Goal: Task Accomplishment & Management: Manage account settings

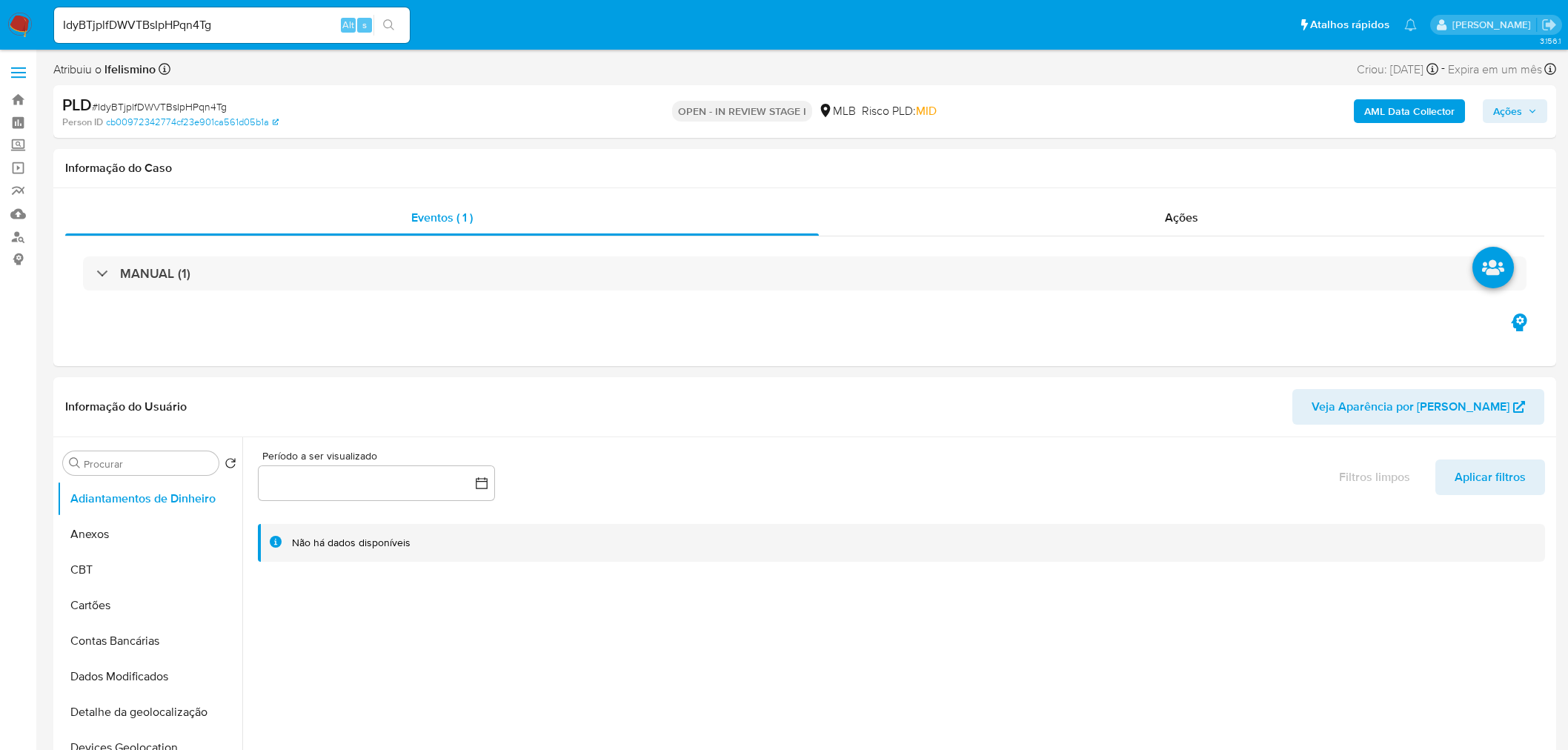
select select "10"
click at [129, 526] on button "Anexos" at bounding box center [144, 534] width 173 height 36
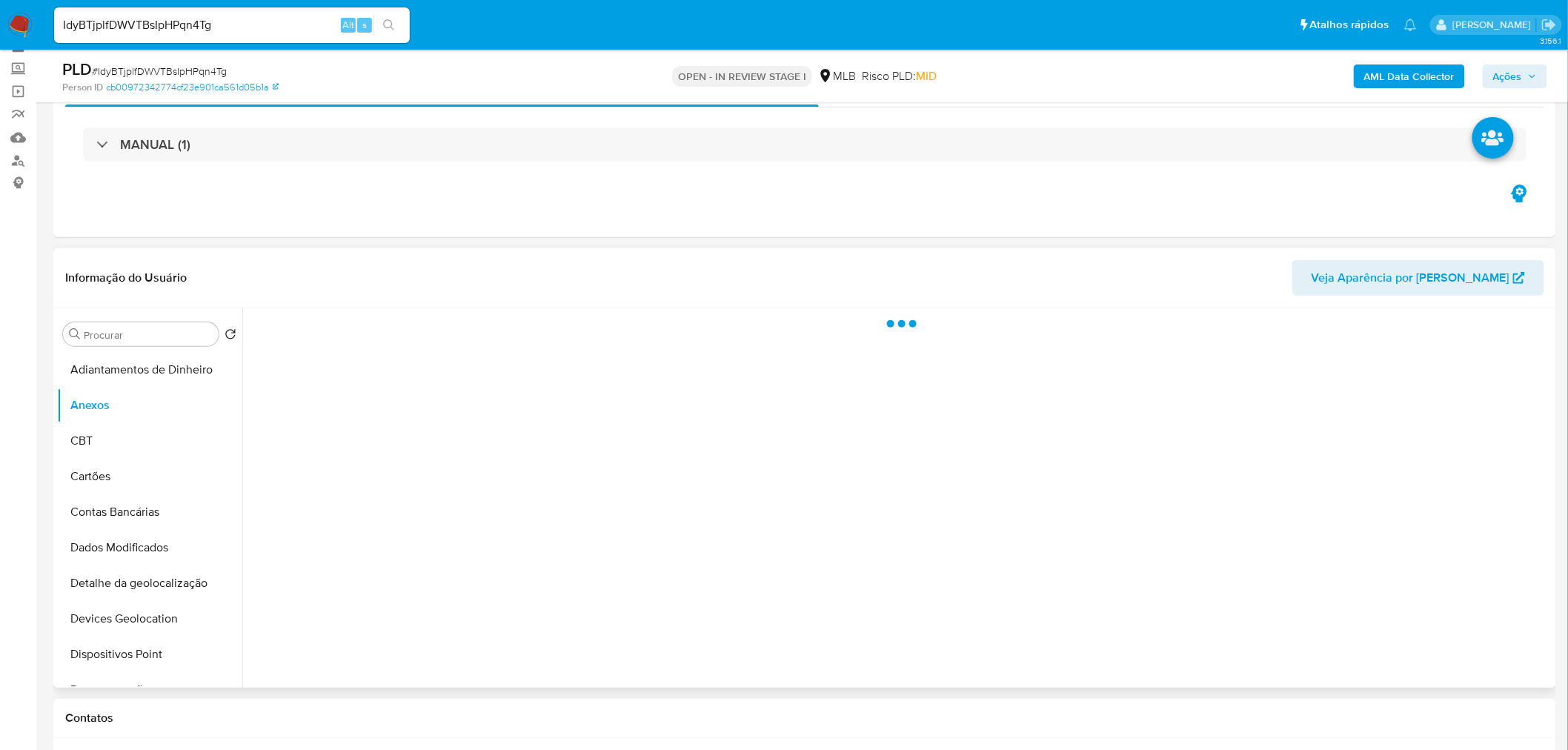
scroll to position [164, 0]
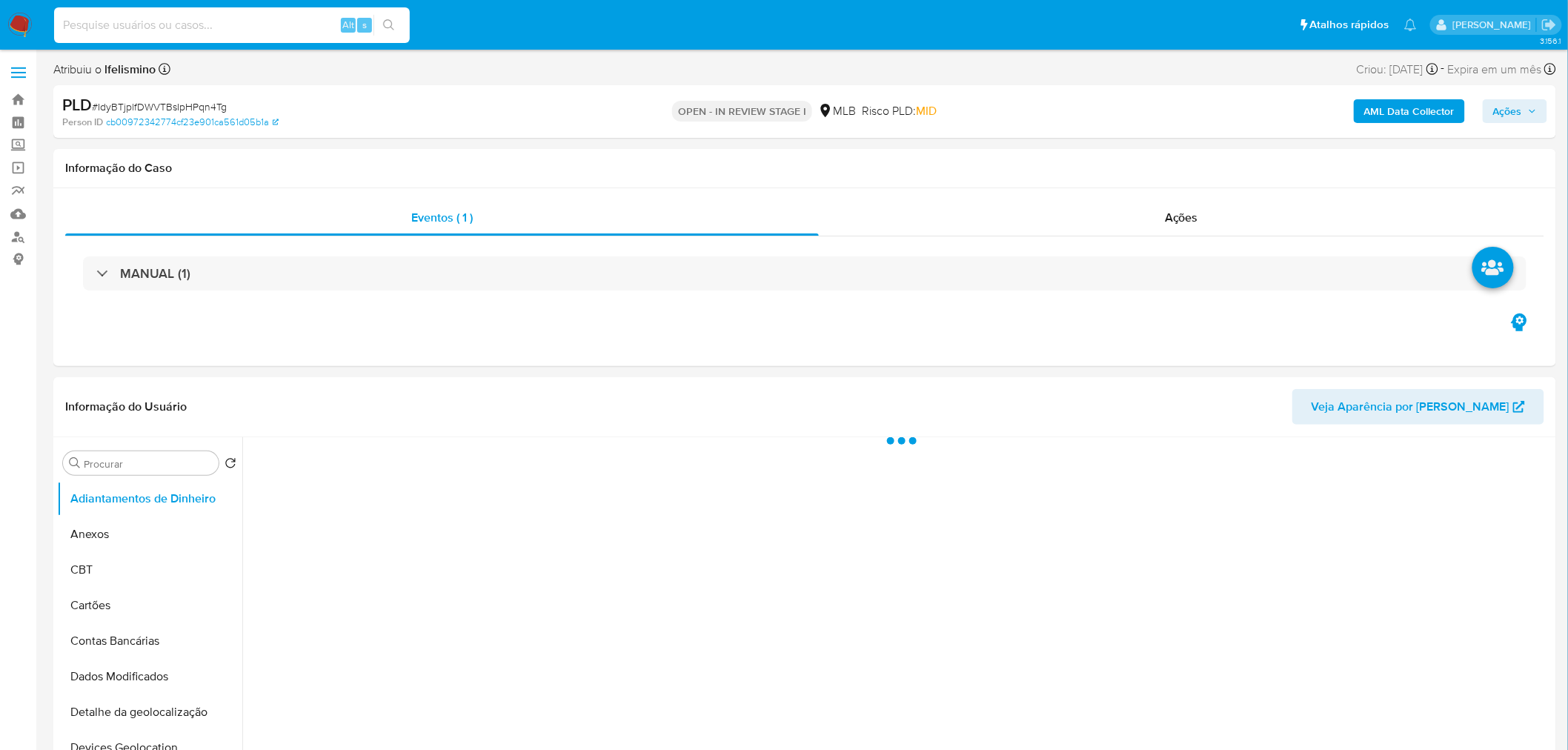
click at [131, 17] on input at bounding box center [231, 25] width 356 height 19
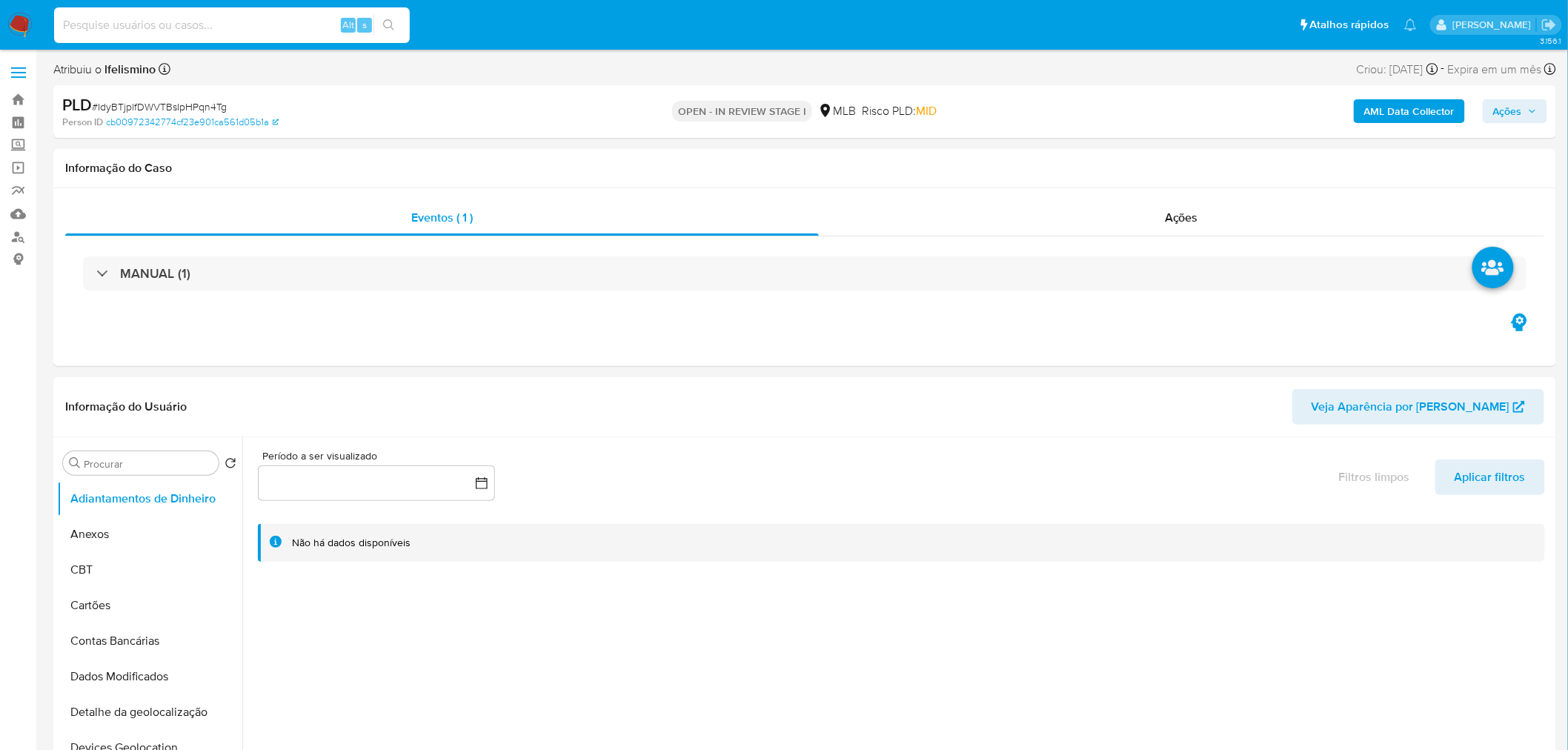
select select "10"
paste input "IdyBTjplfDWVTBsIpHPqn4Tg"
type input "IdyBTjplfDWVTBsIpHPqn4Tg"
click at [396, 26] on button "search-icon" at bounding box center [388, 25] width 31 height 21
click at [387, 26] on icon "search-icon" at bounding box center [388, 24] width 11 height 11
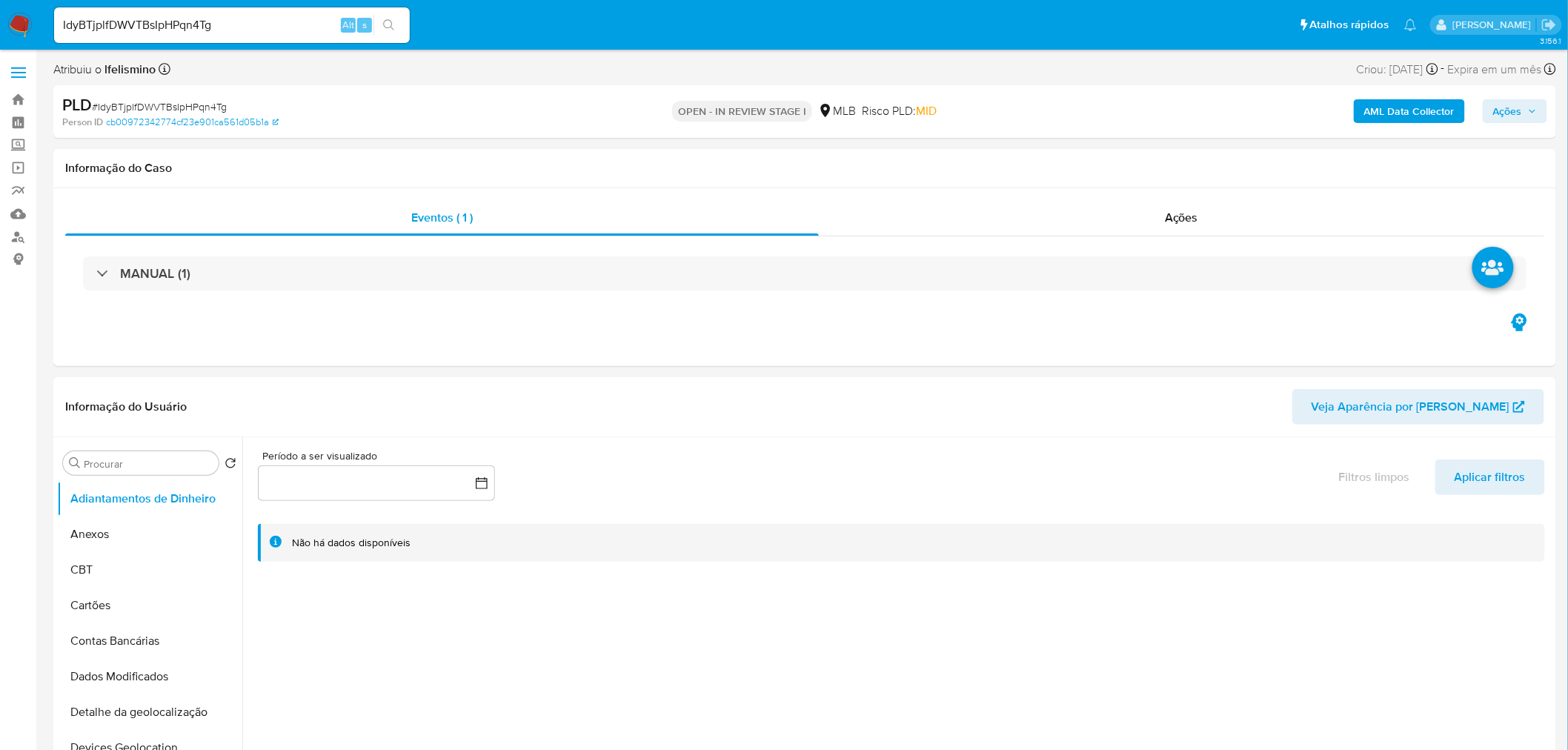
click at [283, 21] on input "IdyBTjplfDWVTBsIpHPqn4Tg" at bounding box center [231, 25] width 356 height 19
click at [163, 545] on button "Anexos" at bounding box center [144, 534] width 173 height 36
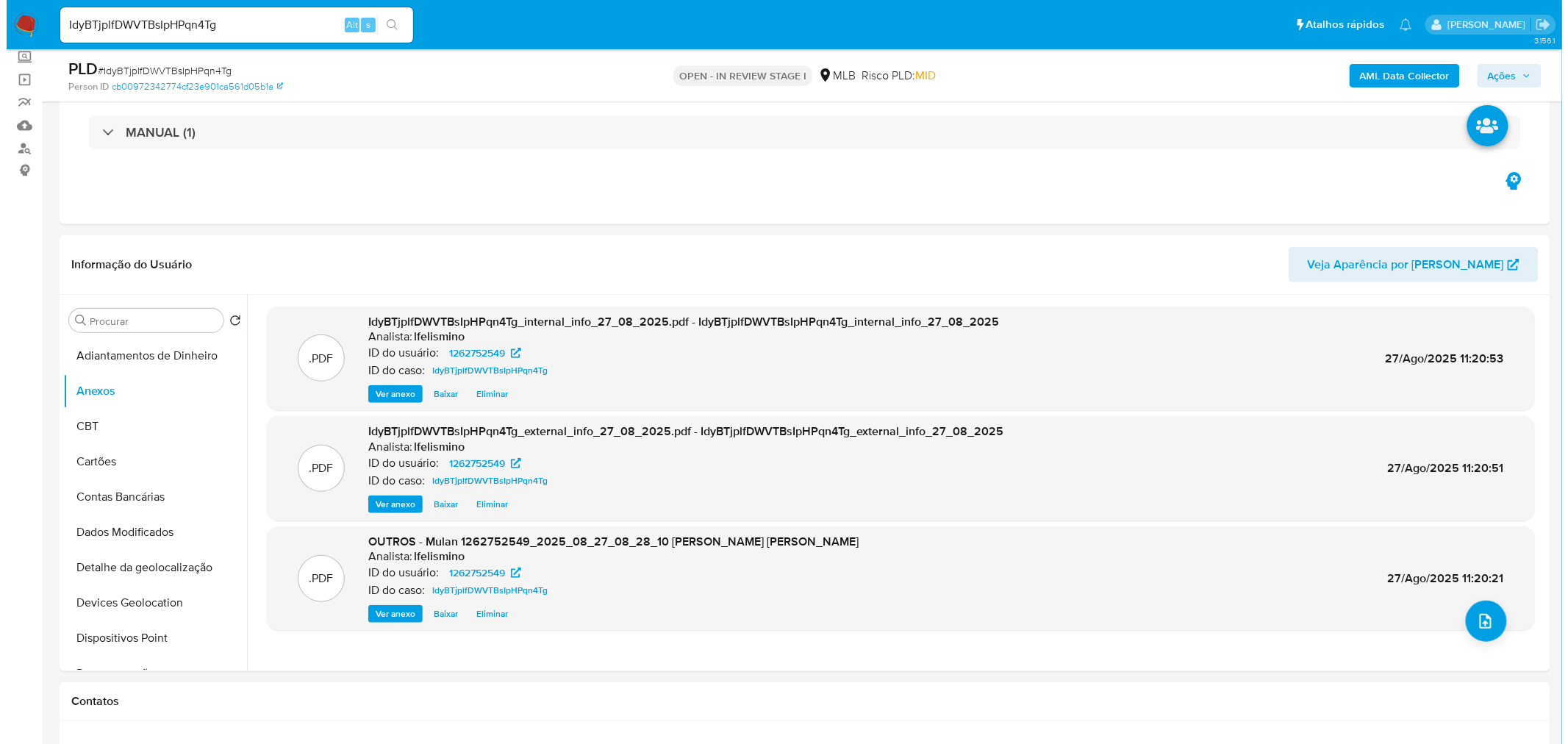
scroll to position [245, 0]
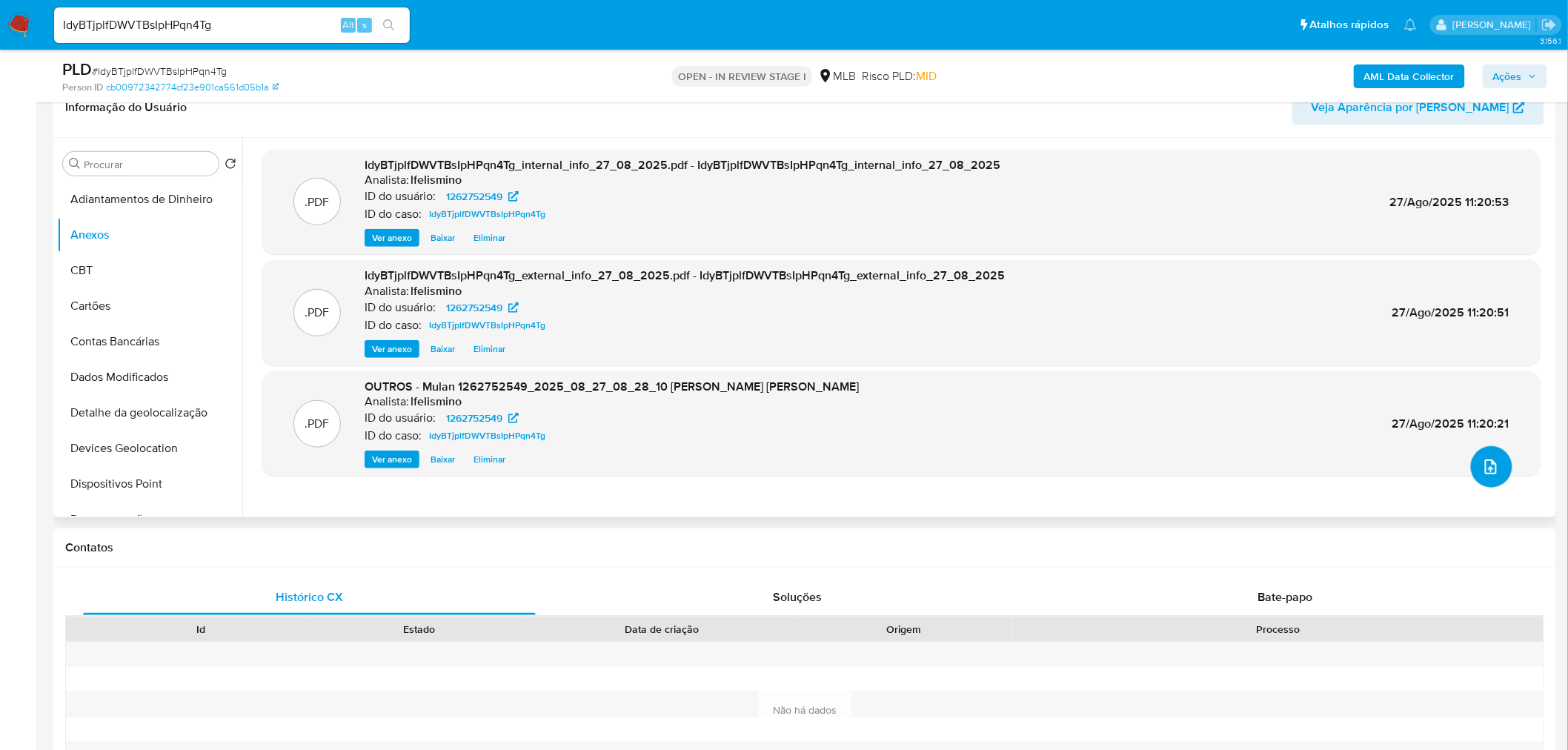
click at [1492, 449] on button "upload-file" at bounding box center [1492, 467] width 41 height 41
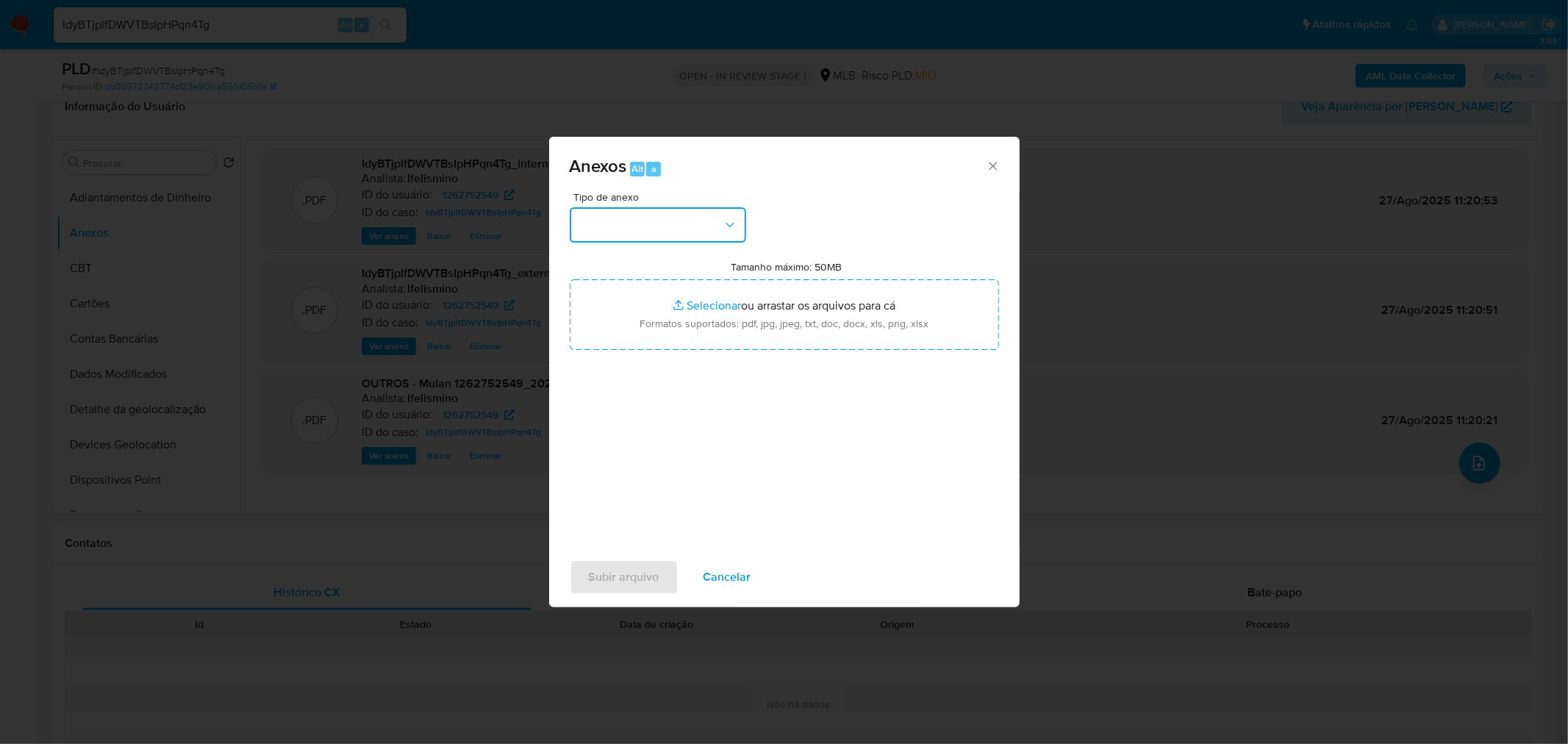
click at [700, 214] on button "button" at bounding box center [657, 225] width 176 height 35
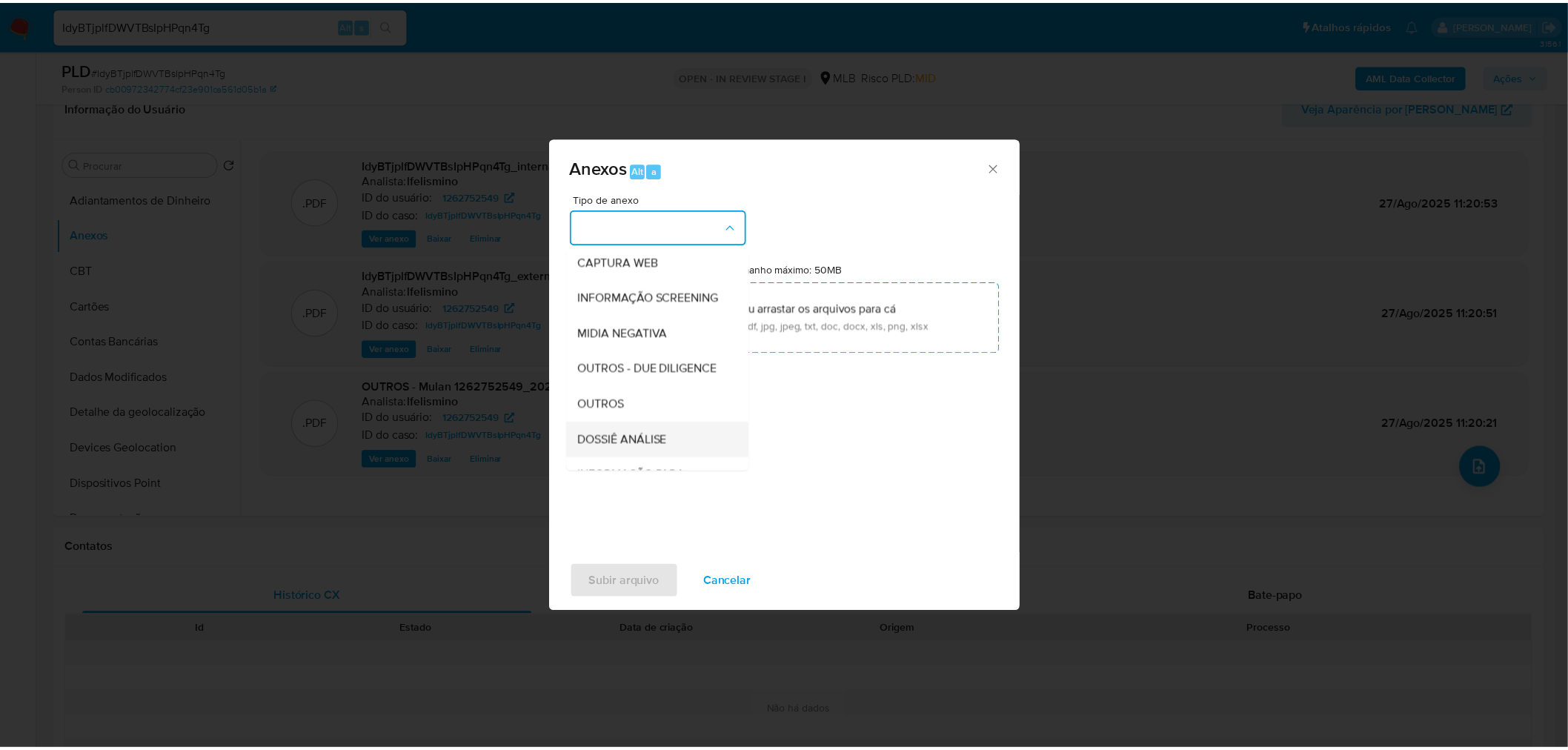
scroll to position [227, 0]
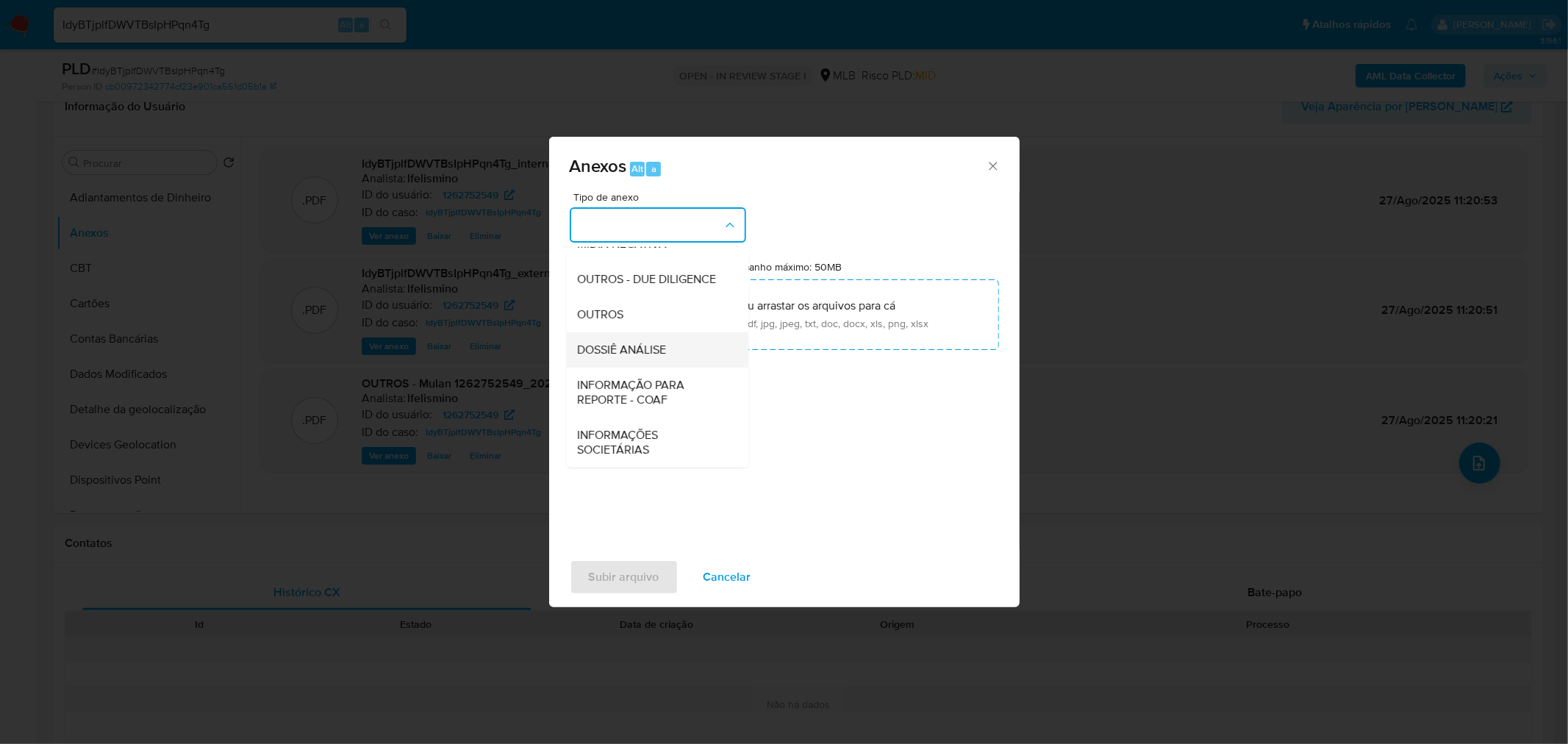
click at [622, 354] on span "DOSSIÊ ANÁLISE" at bounding box center [622, 349] width 89 height 15
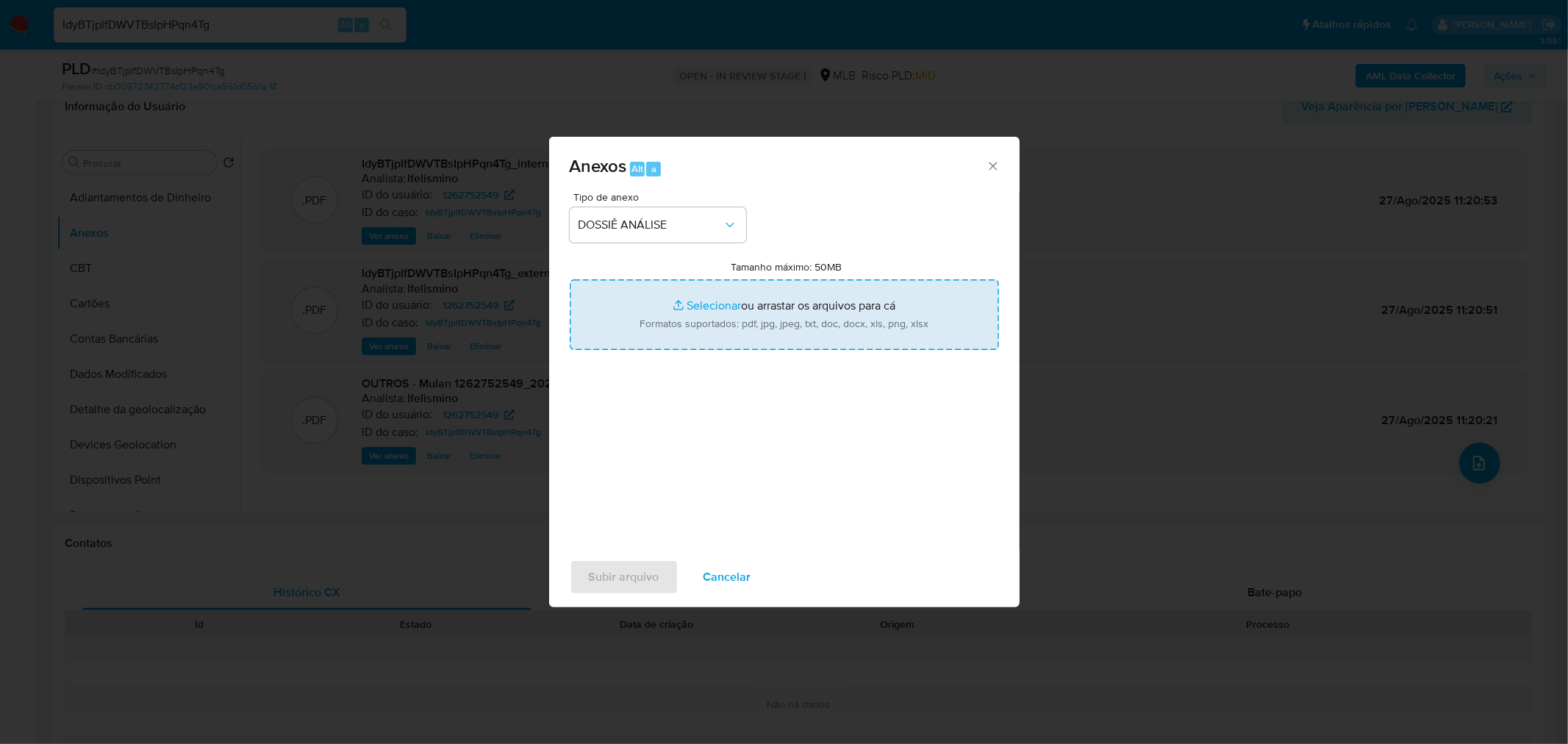
type input "C:\fakepath\SAR - CPF 40963989855 - EDUARDO FERREIRA VIANA (1).pdf"
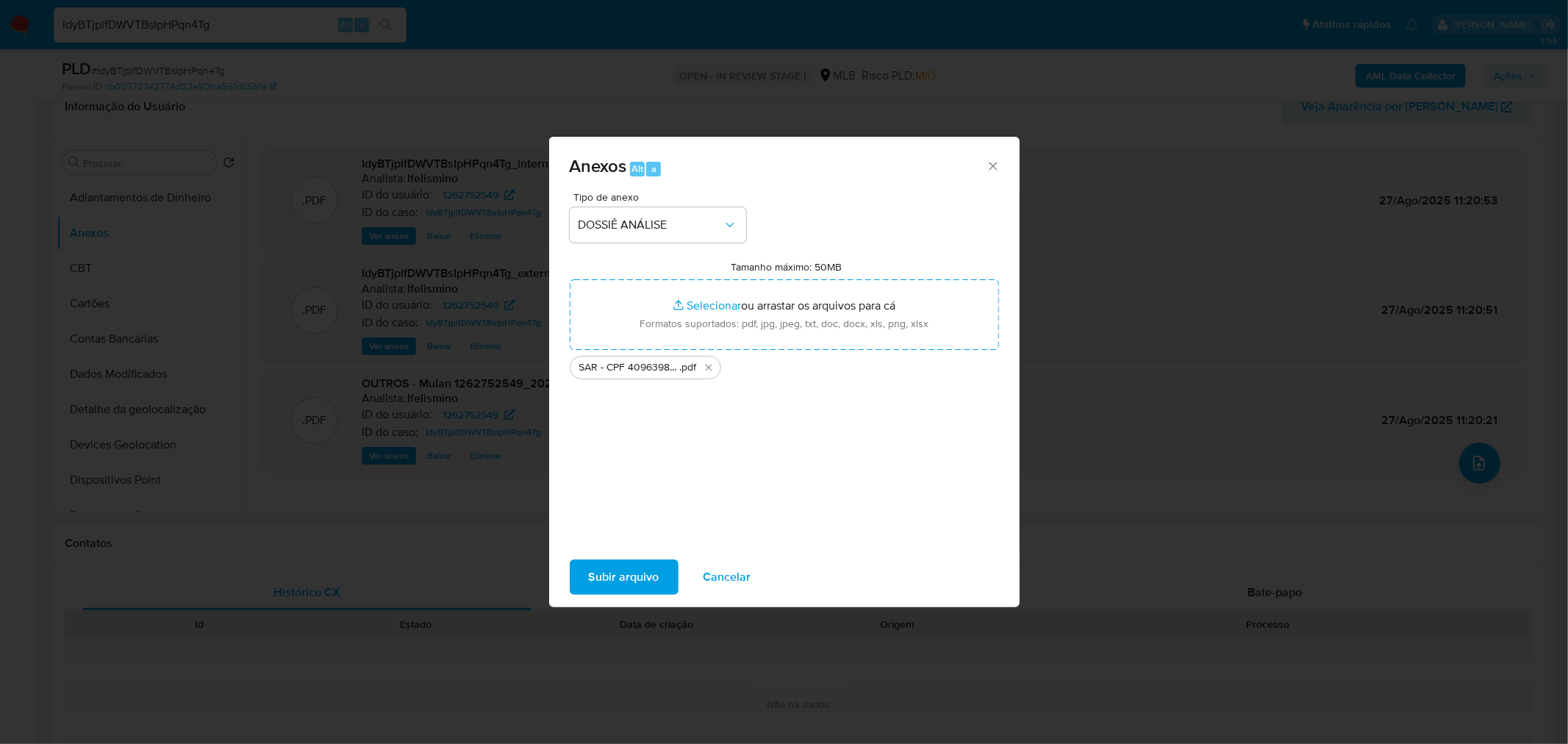
click at [631, 575] on span "Subir arquivo" at bounding box center [624, 577] width 70 height 32
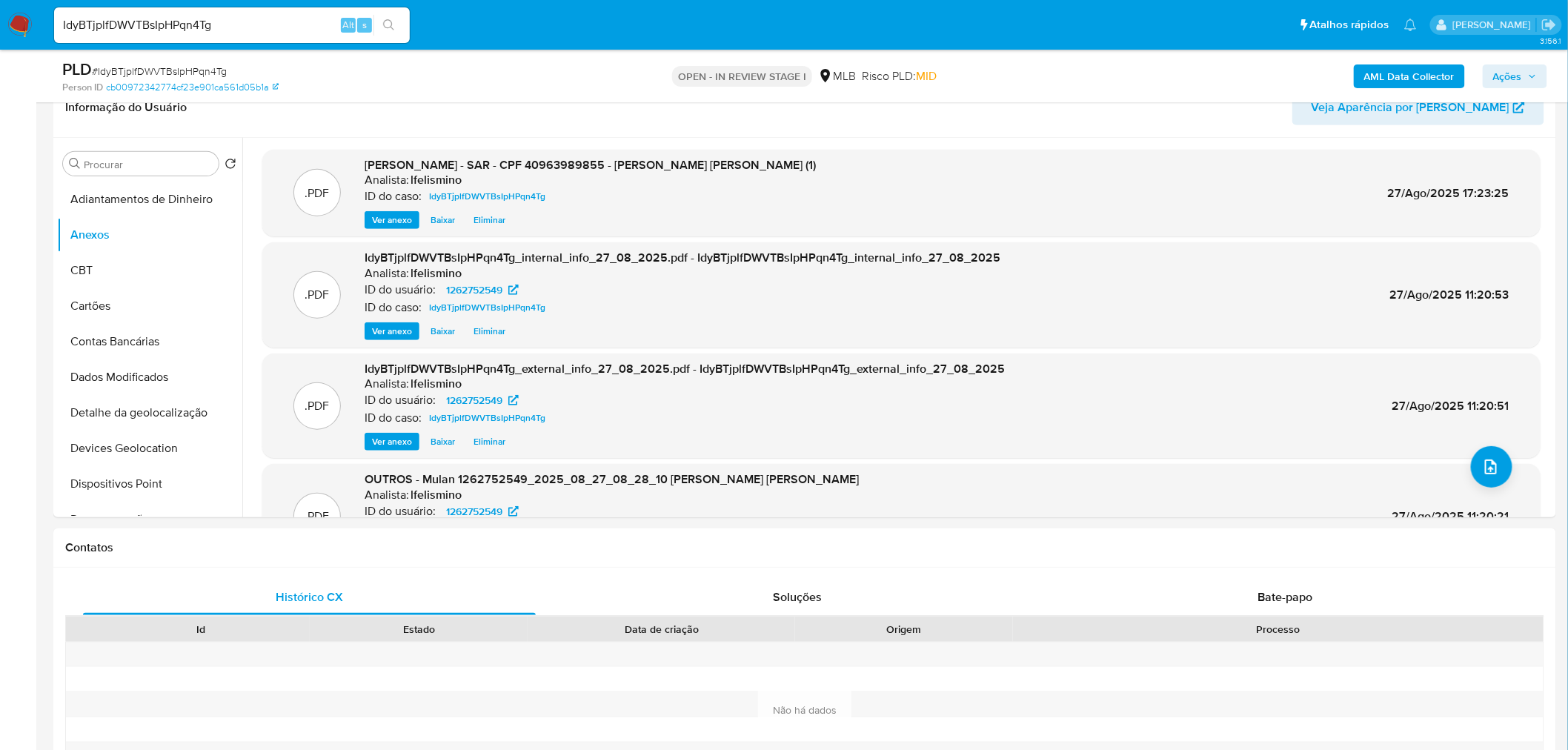
click at [1509, 76] on span "Ações" at bounding box center [1508, 76] width 29 height 24
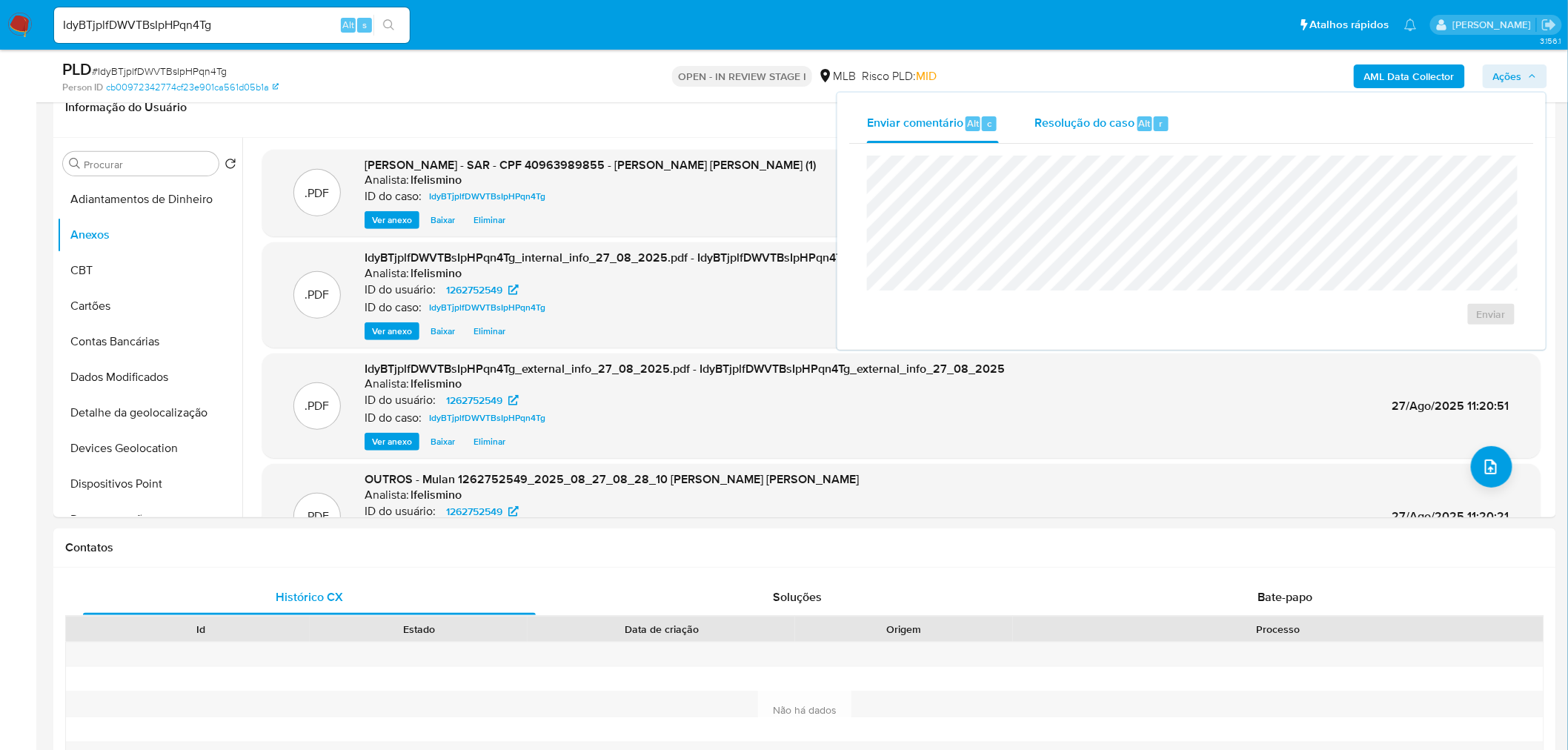
drag, startPoint x: 1106, startPoint y: 119, endPoint x: 1105, endPoint y: 133, distance: 14.0
click at [1105, 122] on span "Resolução do caso" at bounding box center [1084, 122] width 100 height 17
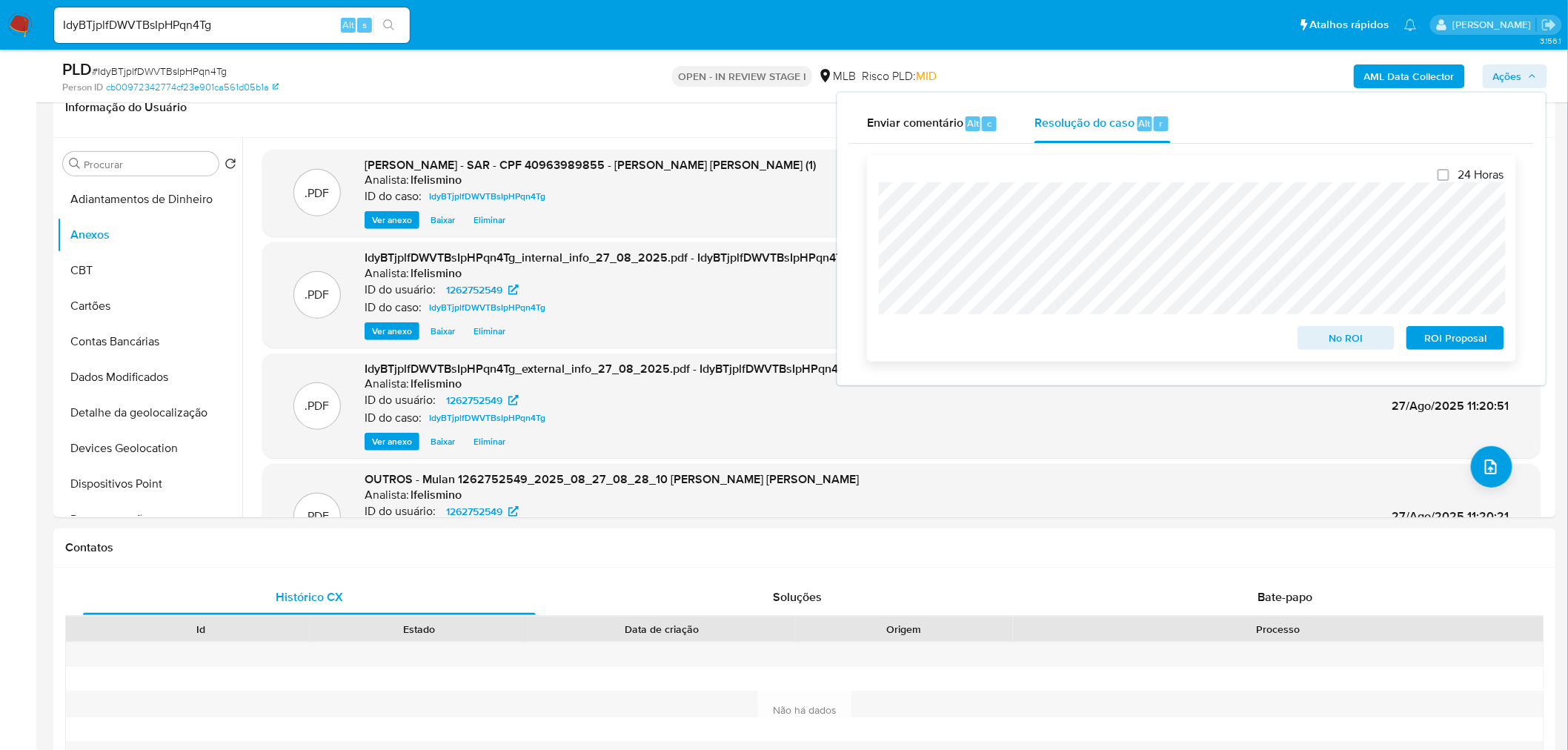
click at [1471, 344] on span "ROI Proposal" at bounding box center [1455, 338] width 77 height 21
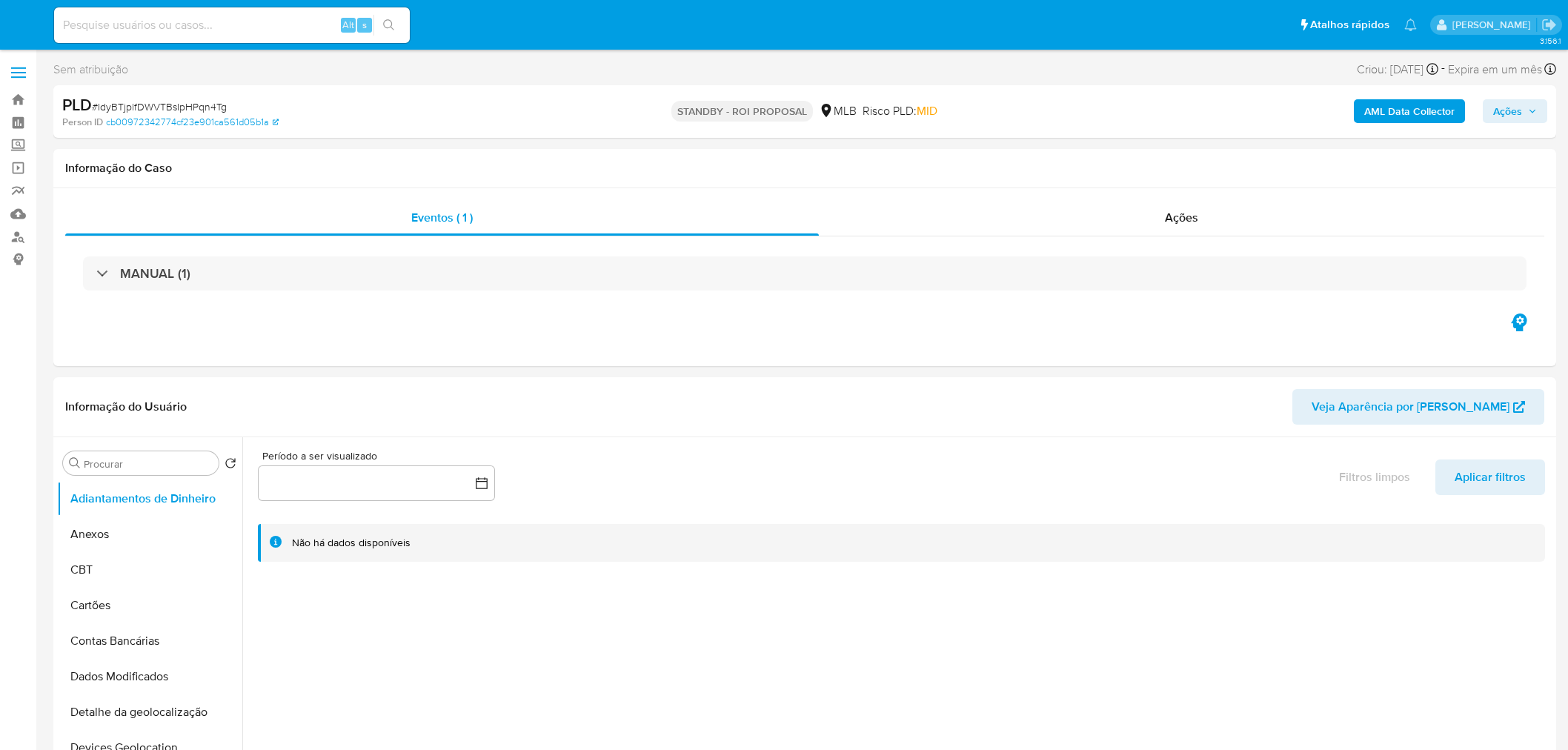
select select "10"
click at [179, 27] on input at bounding box center [231, 25] width 356 height 19
paste input "vypqZJkbNflyORTUoBaXdbev"
type input "vypqZJkbNflyORTUoBaXdbev"
click at [381, 27] on button "search-icon" at bounding box center [388, 25] width 31 height 21
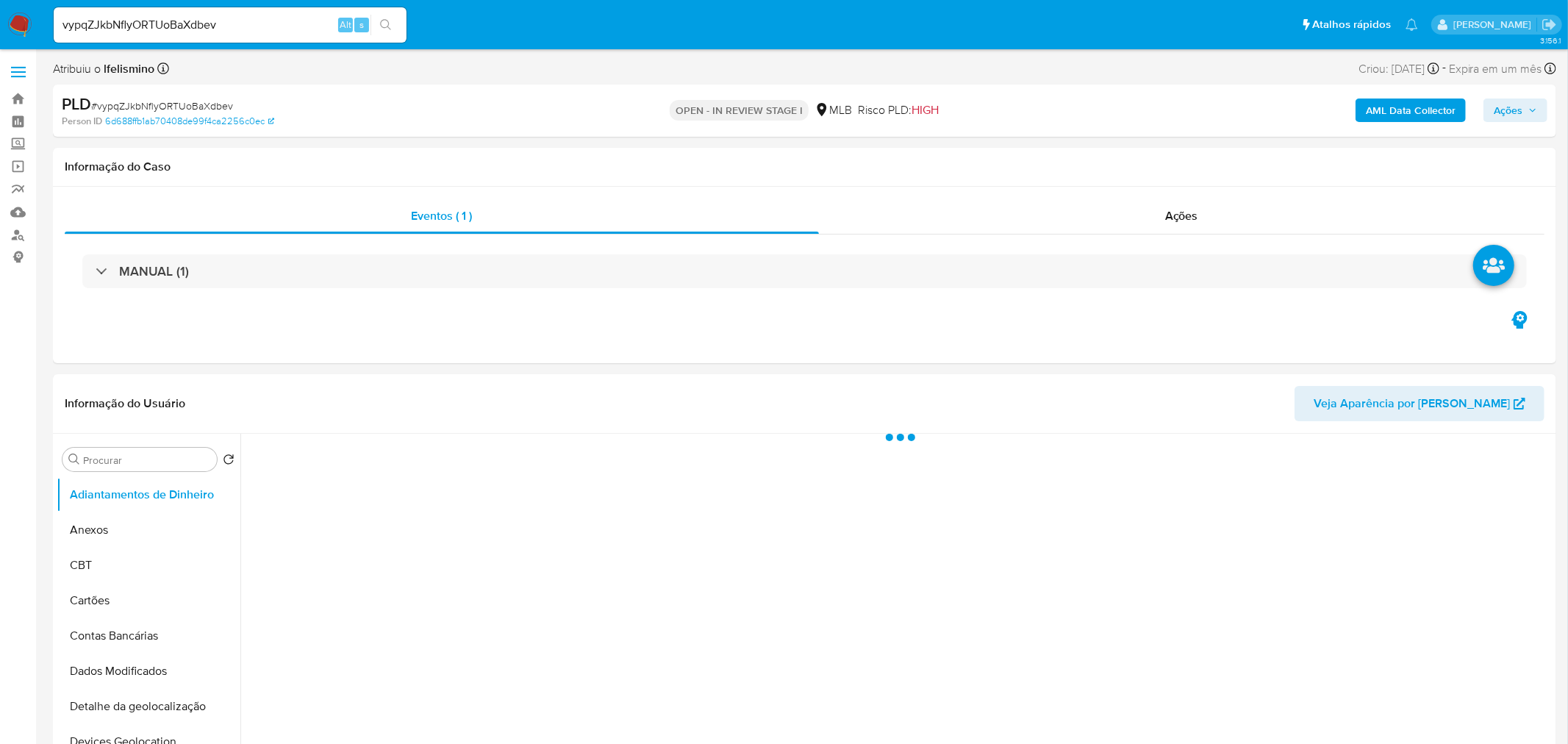
select select "10"
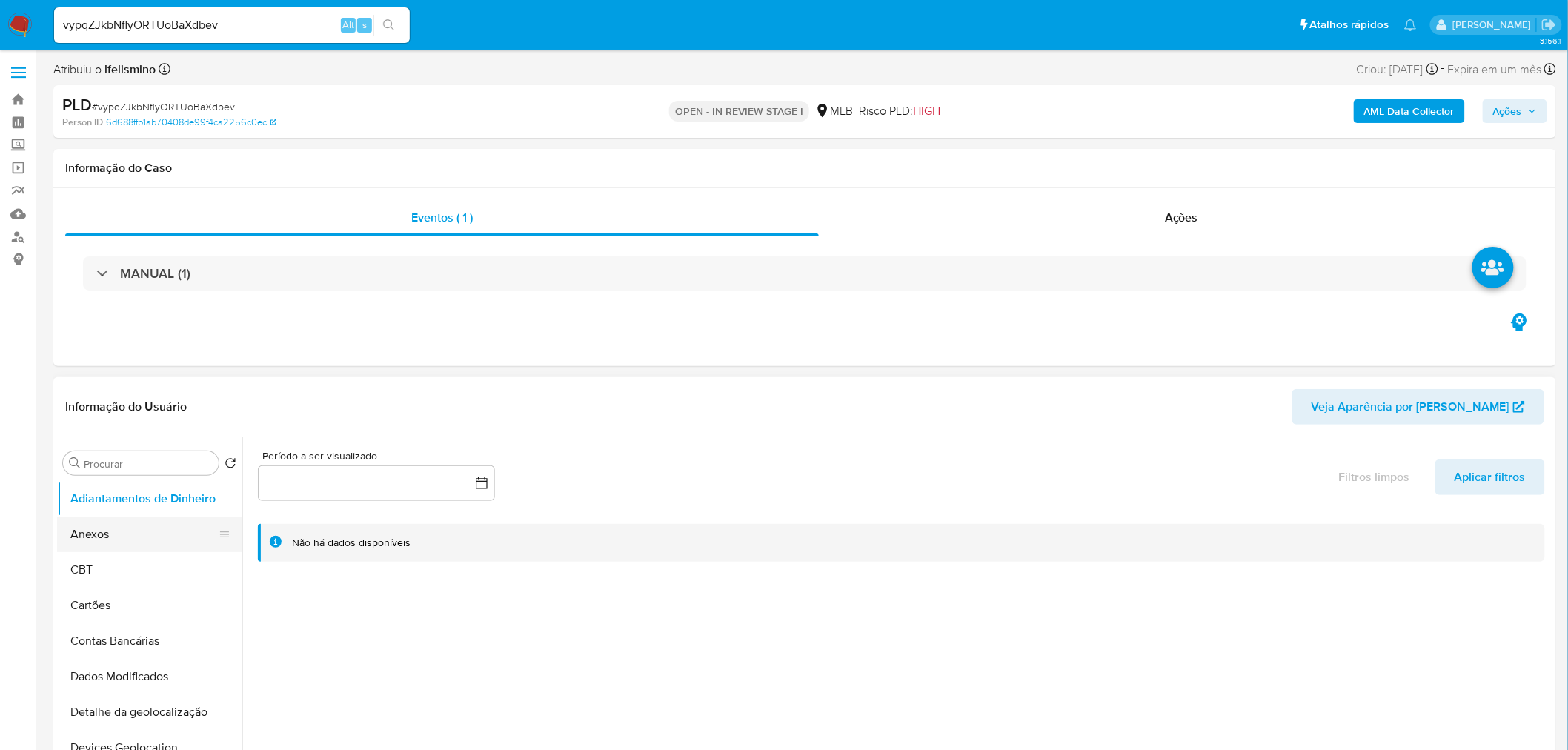
click at [114, 527] on button "Anexos" at bounding box center [144, 534] width 173 height 36
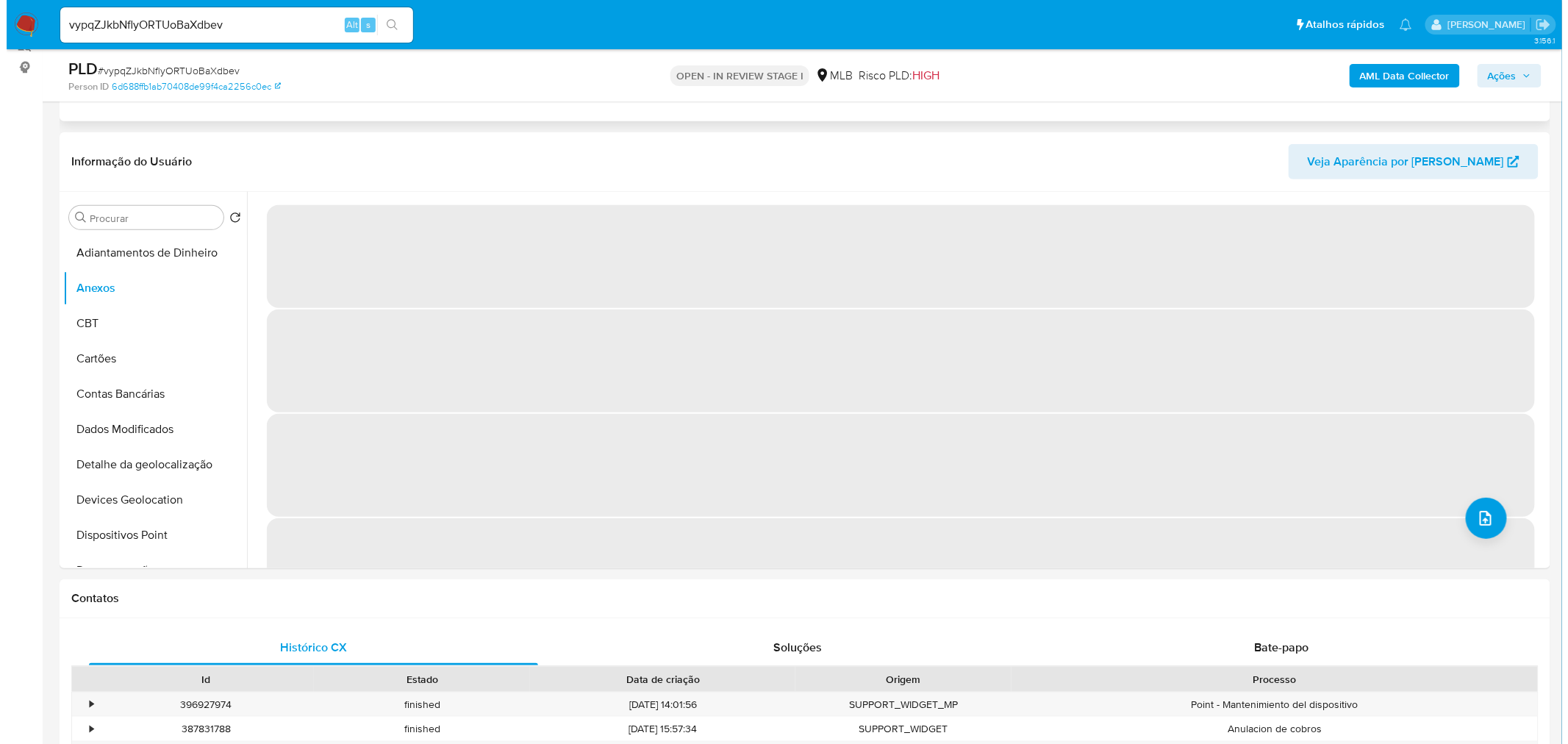
scroll to position [163, 0]
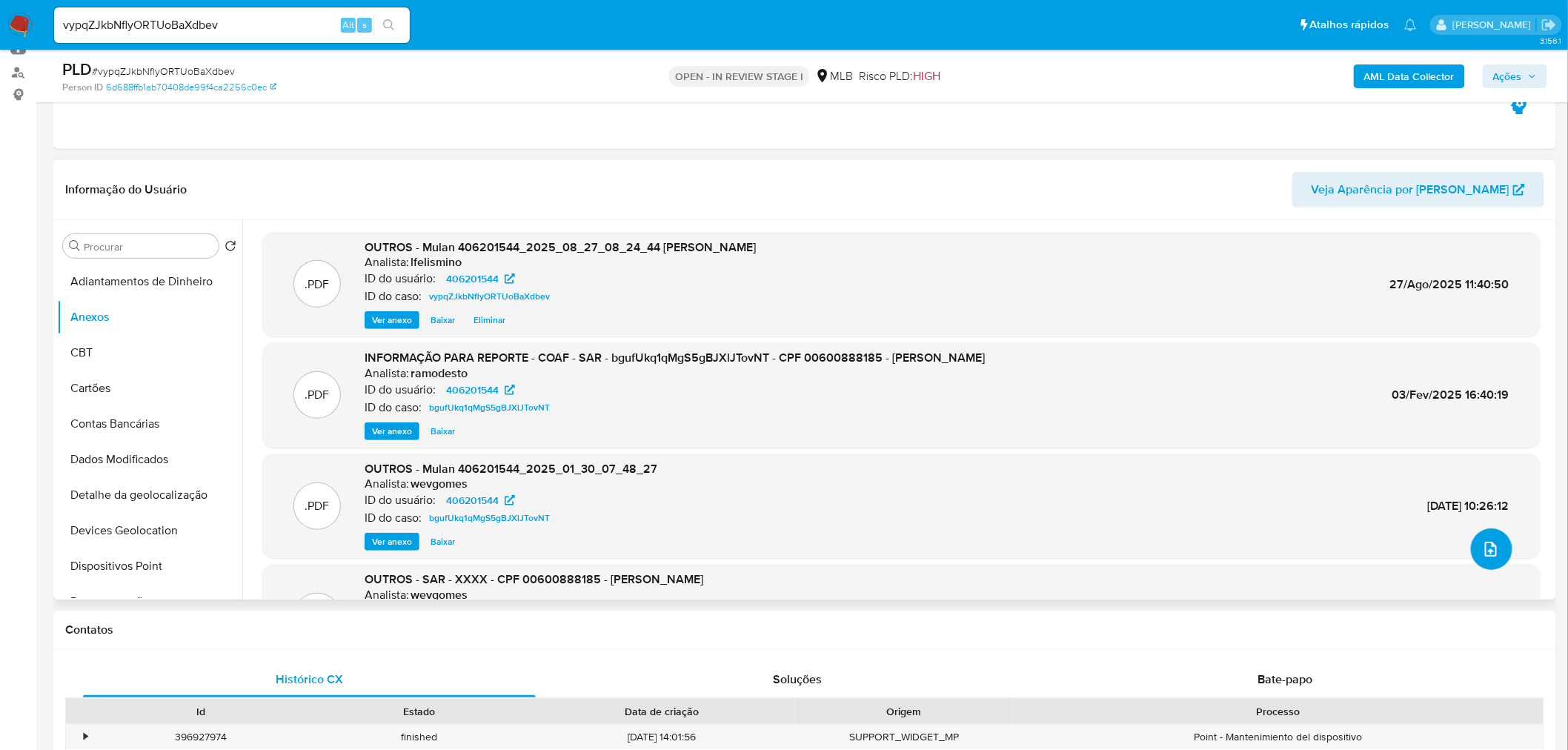
click at [1494, 550] on icon "upload-file" at bounding box center [1491, 549] width 18 height 18
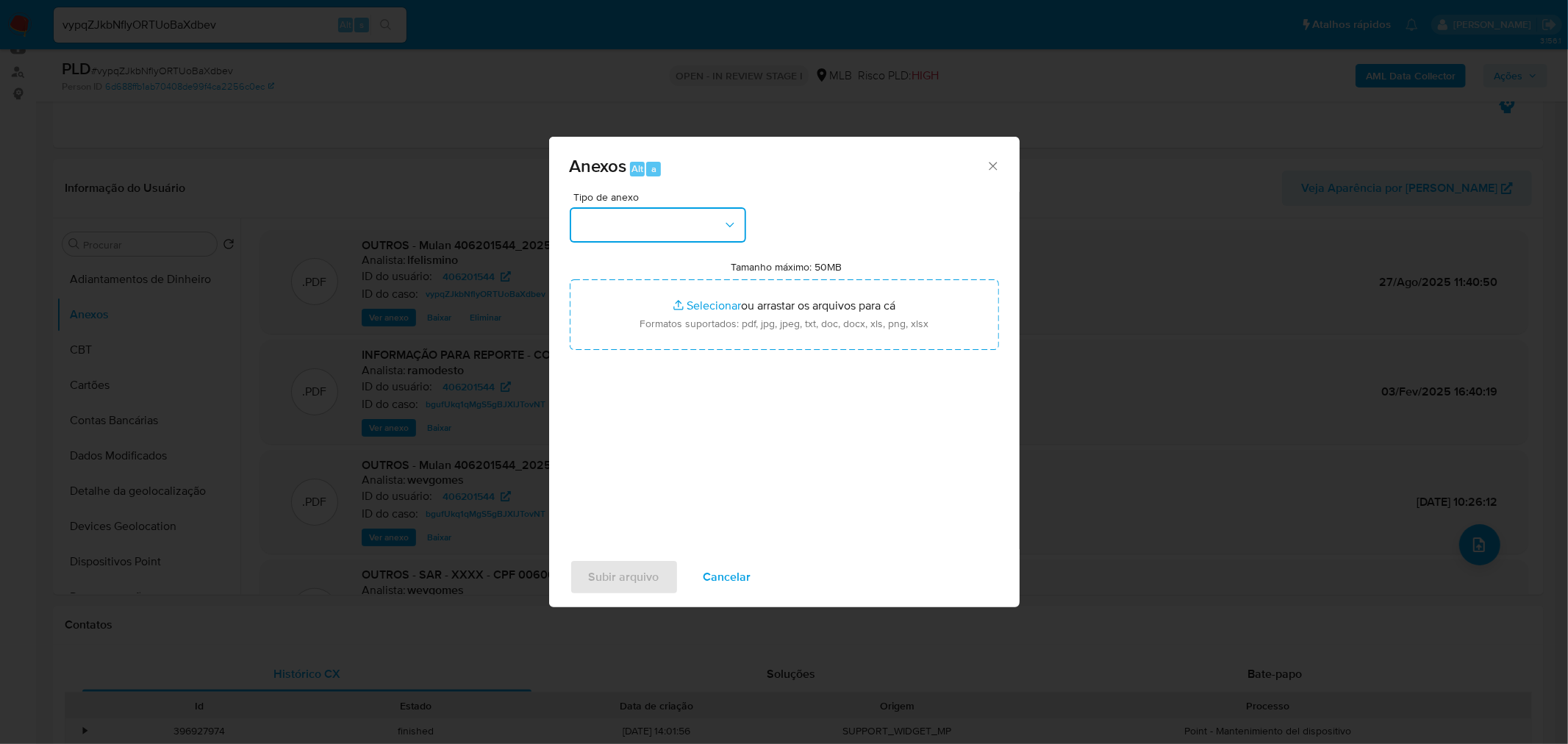
click at [656, 207] on button "button" at bounding box center [657, 225] width 176 height 35
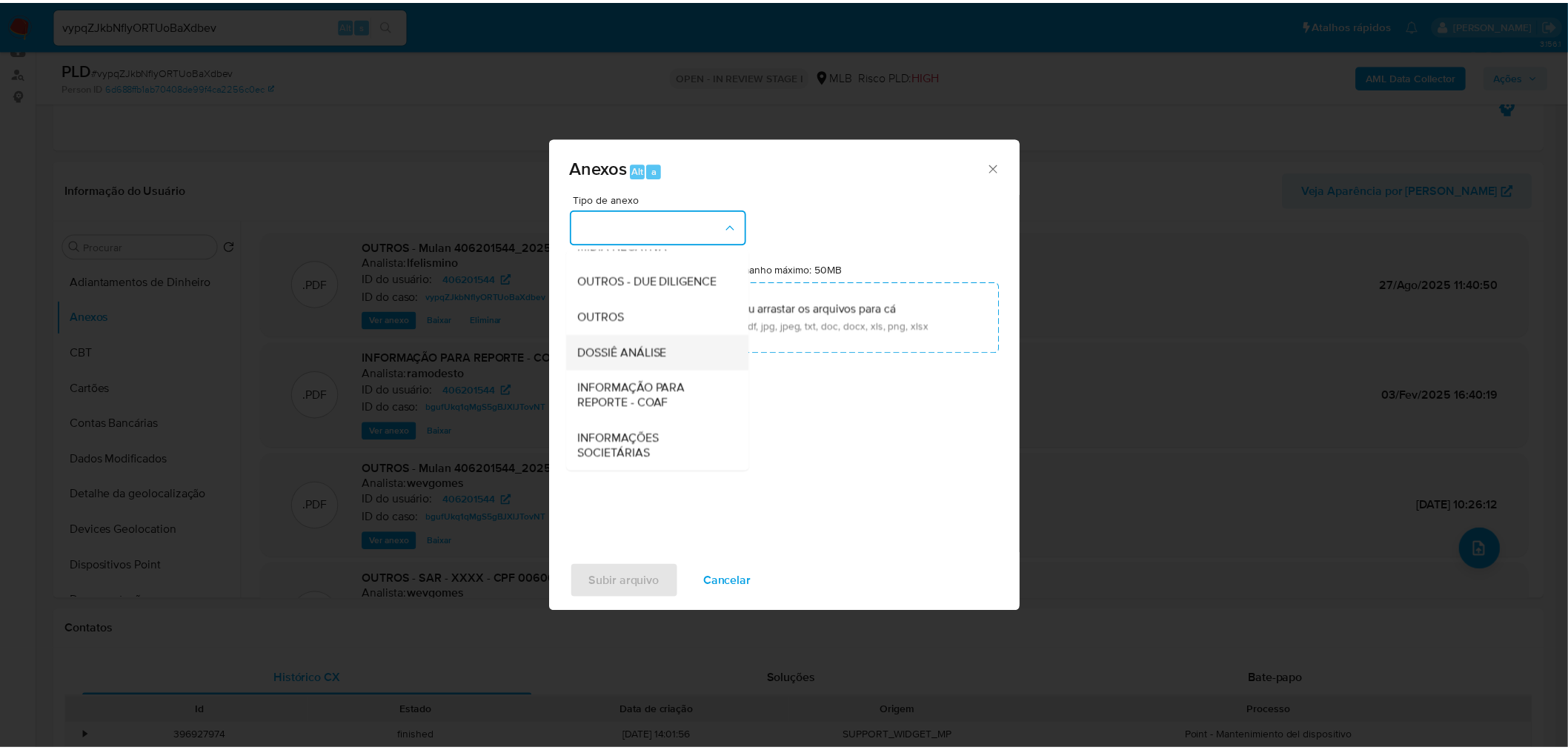
scroll to position [227, 0]
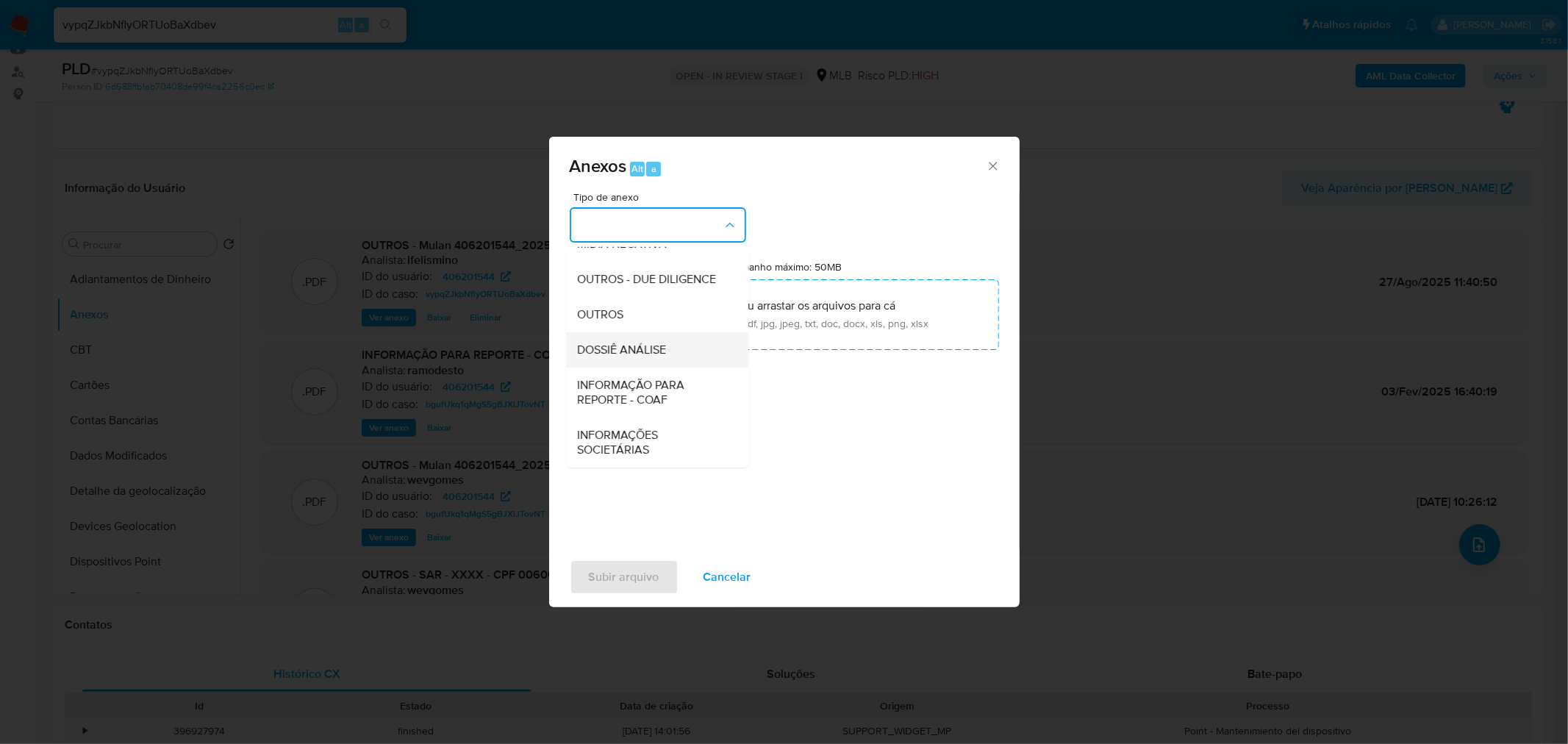
click at [661, 354] on span "DOSSIÊ ANÁLISE" at bounding box center [622, 349] width 89 height 15
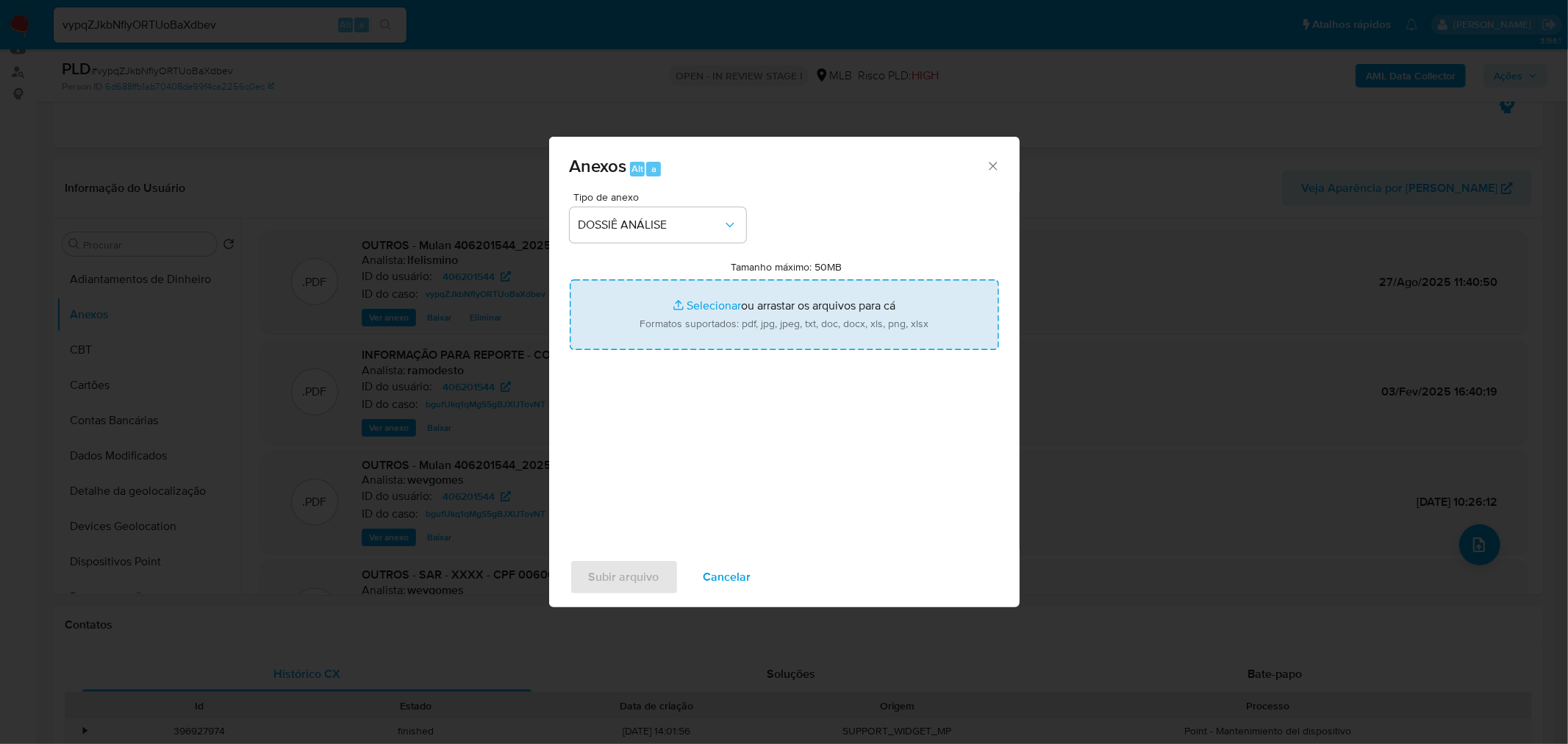
type input "C:\fakepath\2.º SAR - CPF 00600888185 - VILMA JULIAO OVIDES (1).pdf"
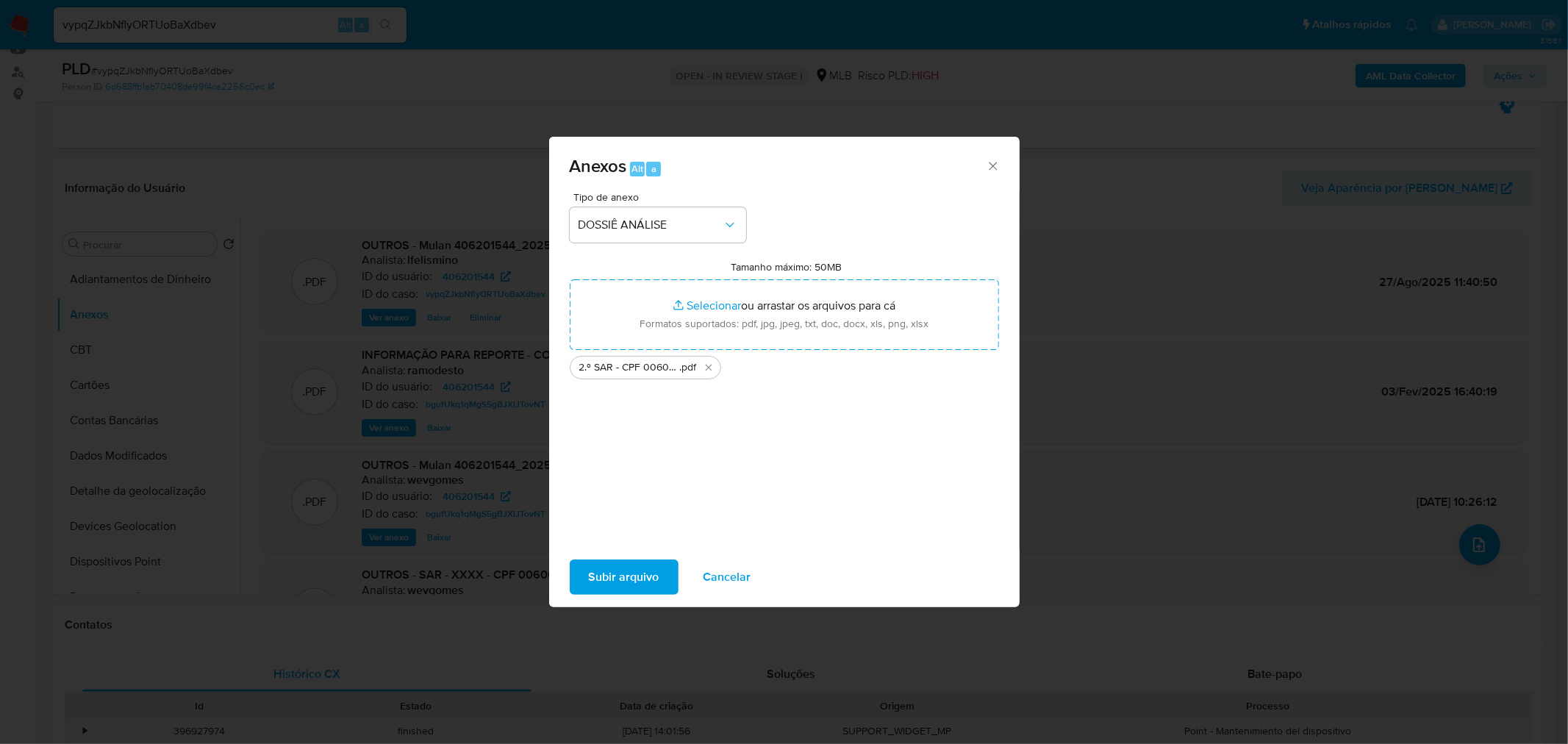
click at [604, 583] on span "Subir arquivo" at bounding box center [624, 577] width 70 height 32
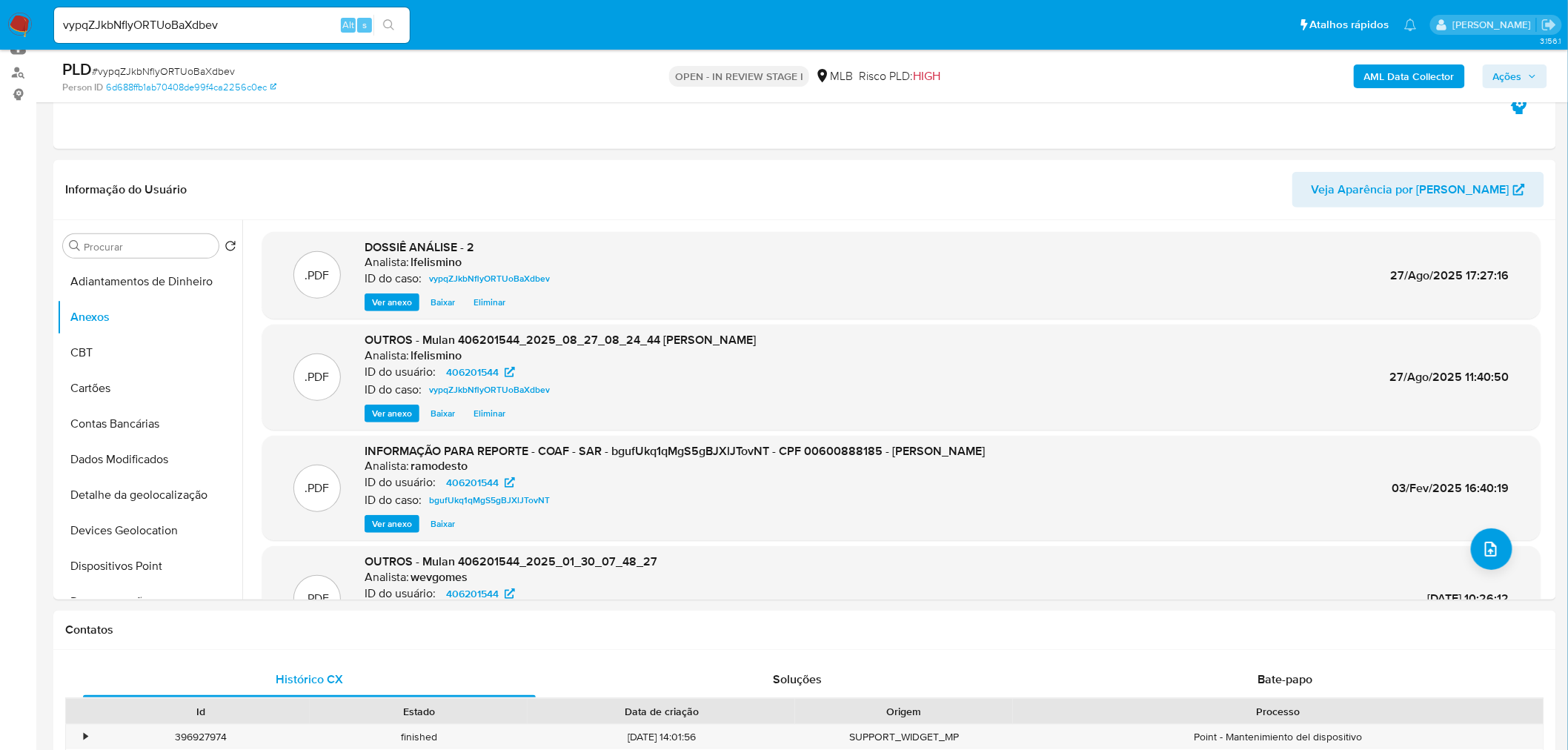
click at [1500, 73] on span "Ações" at bounding box center [1508, 76] width 29 height 24
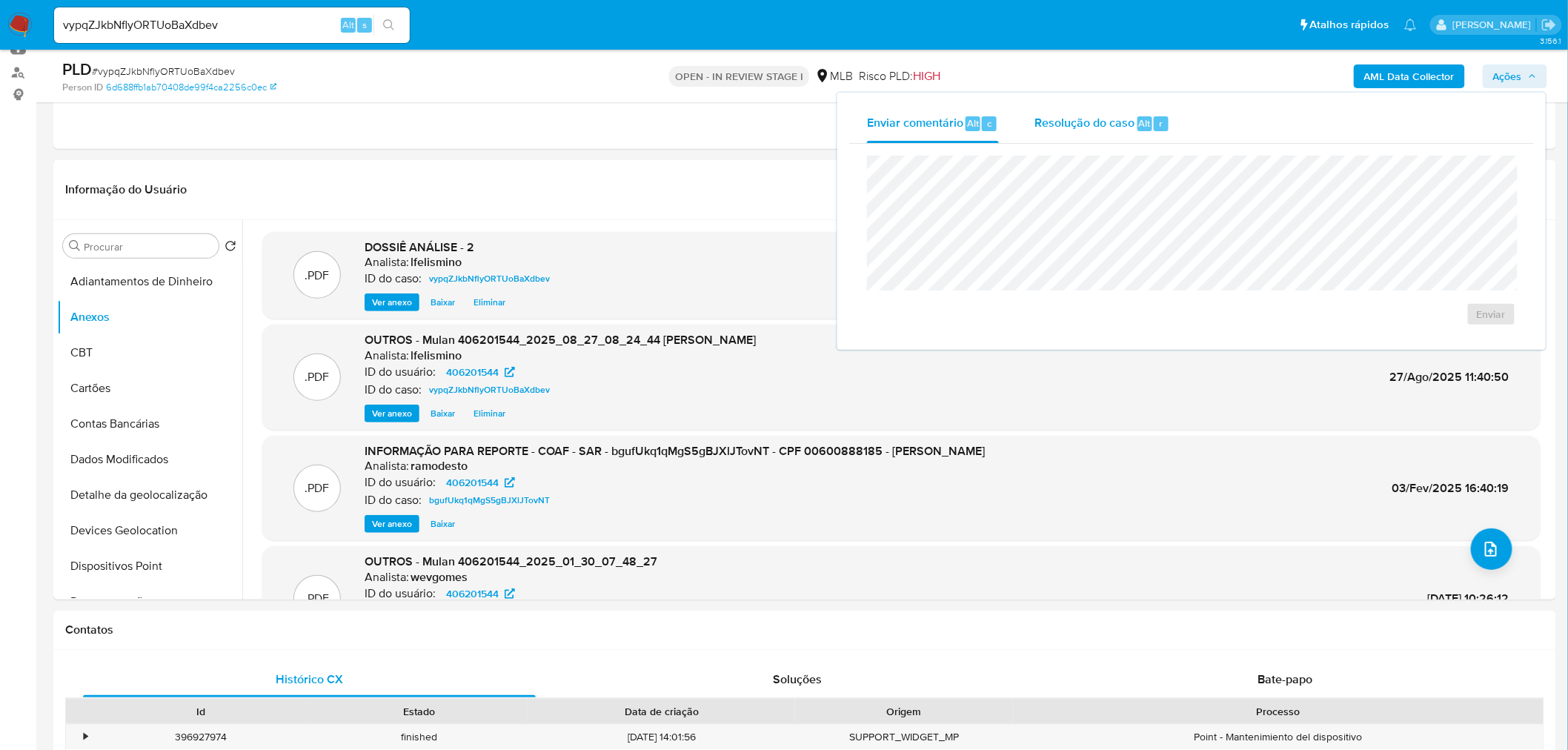
click at [1139, 116] on span "Alt" at bounding box center [1145, 123] width 12 height 14
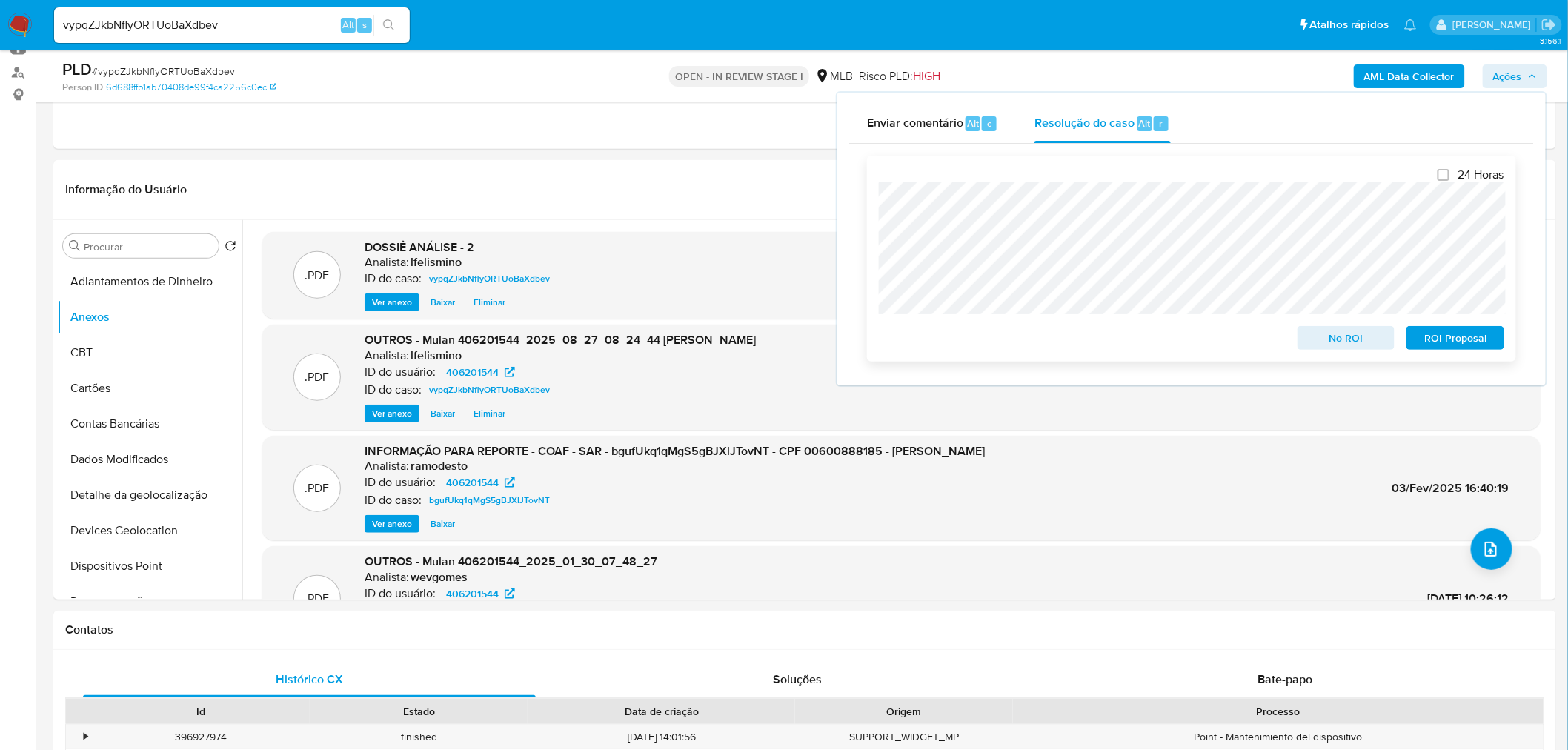
click at [1452, 346] on span "ROI Proposal" at bounding box center [1455, 338] width 77 height 21
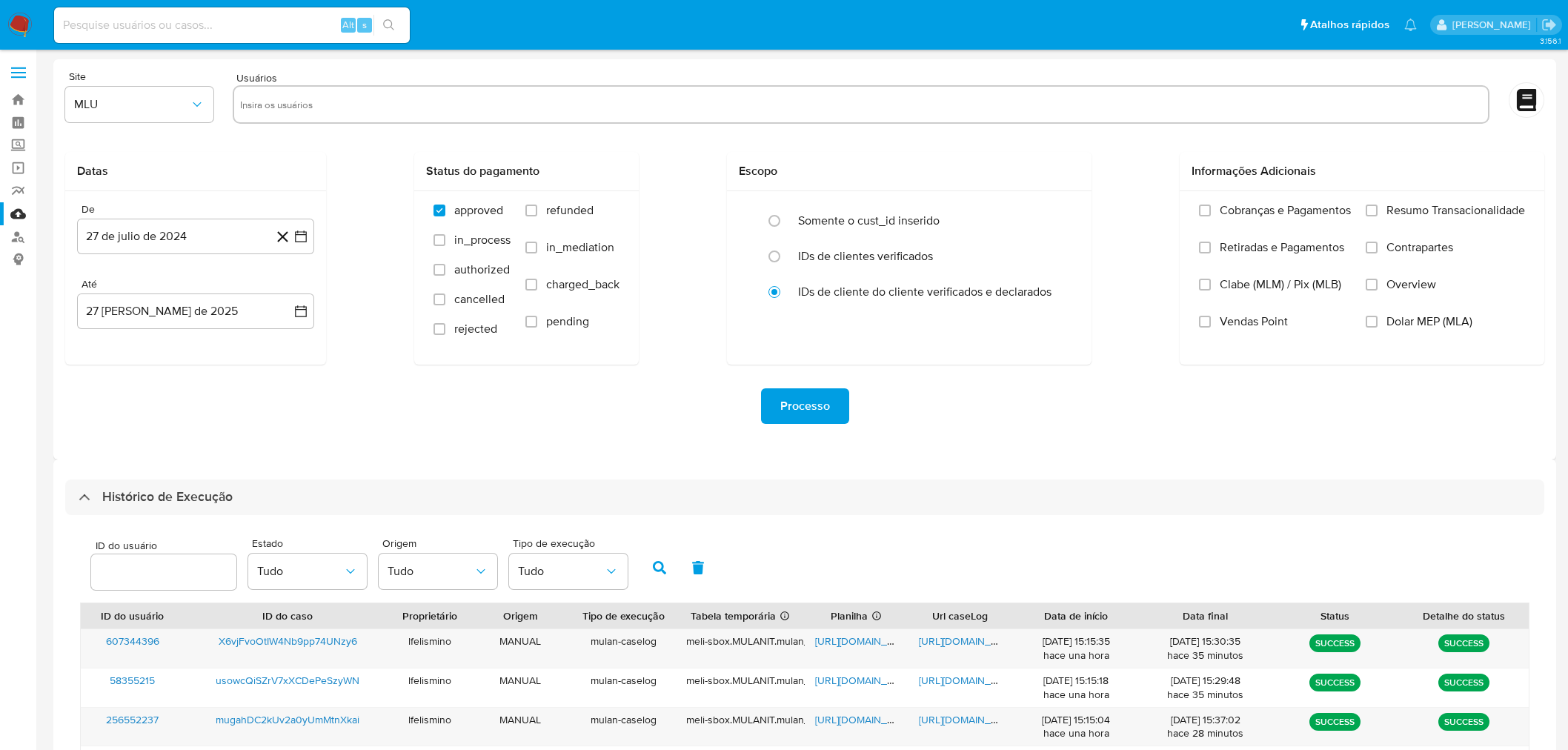
select select "25"
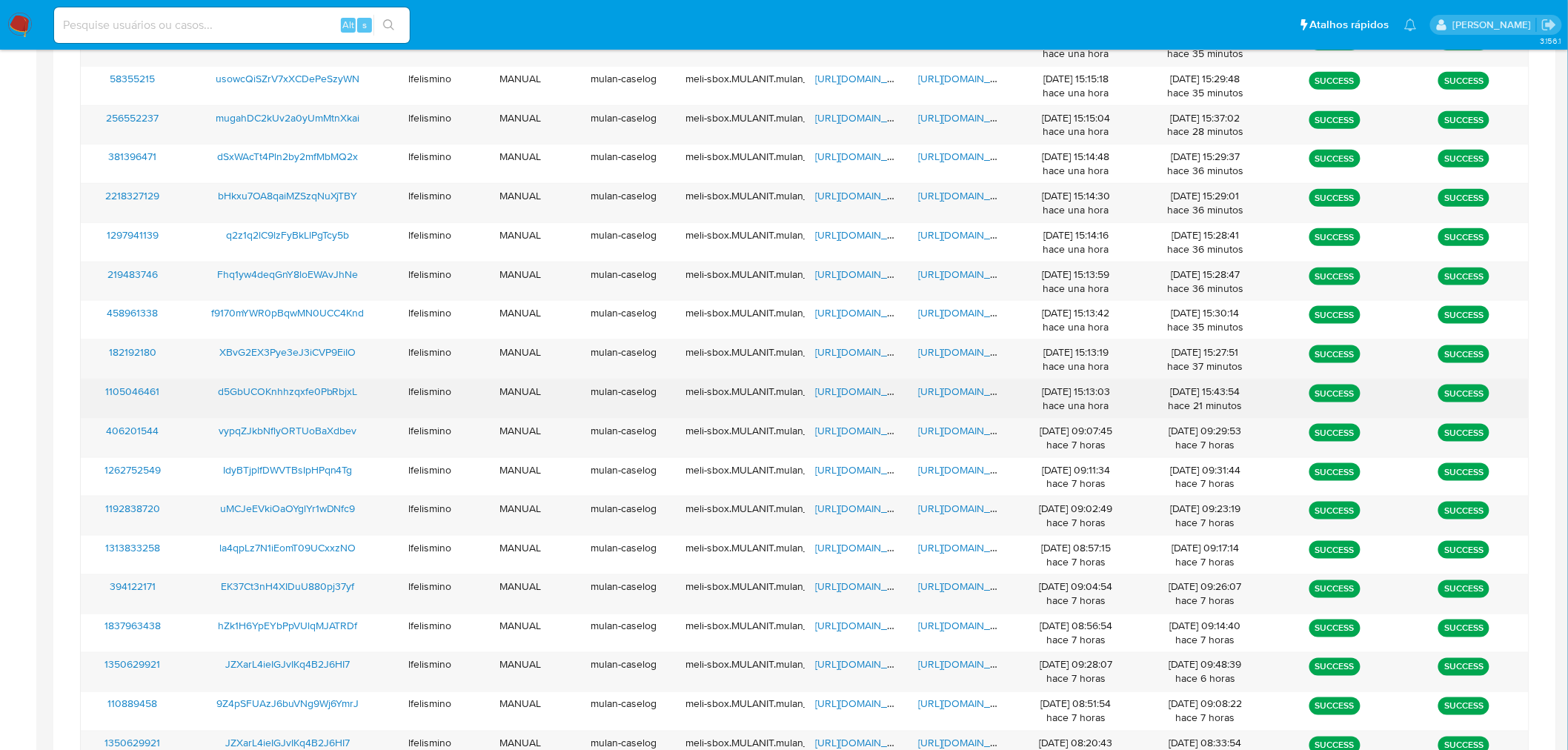
click at [964, 417] on div "https://docs.google.com/document/d/1717tmPnPemrrxYzd2piSQgH31h95yIjpW0kOBImwSMc…" at bounding box center [961, 398] width 104 height 39
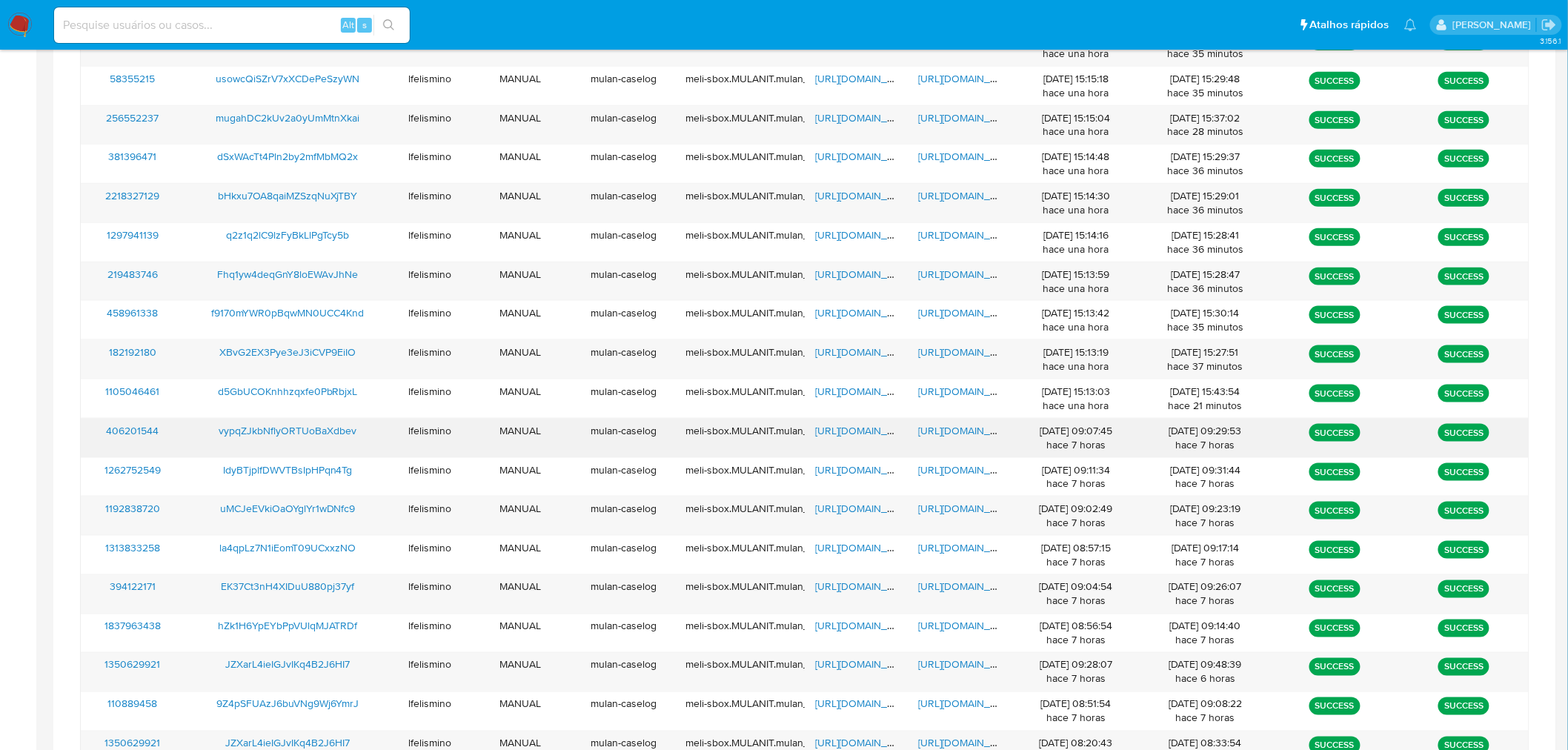
click at [962, 426] on span "https://docs.google.com/document/d/1LyCk1GCVBQp84wQpMkTh27DcXte4QG603xqAKKimuok…" at bounding box center [970, 430] width 102 height 15
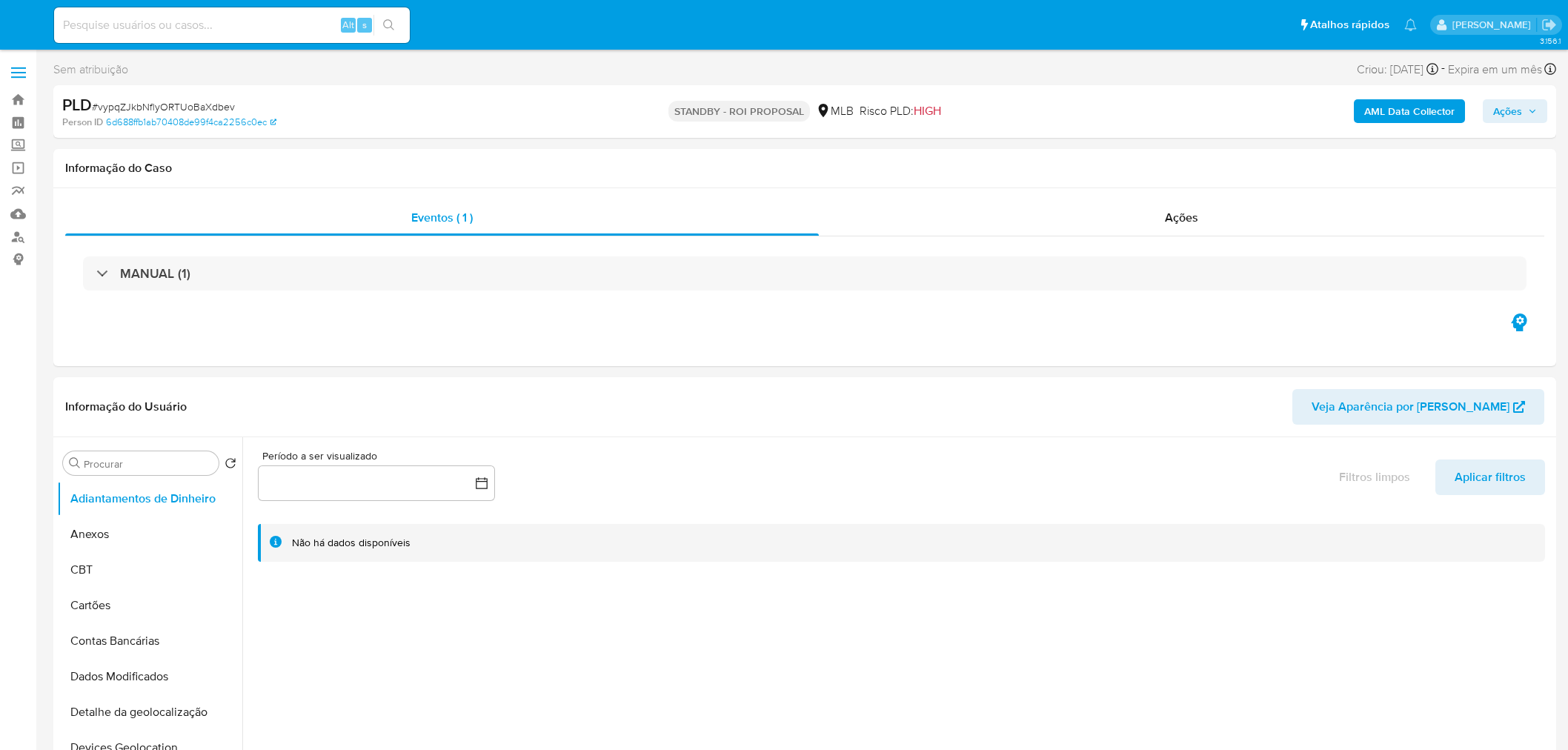
select select "10"
